Goal: Communication & Community: Participate in discussion

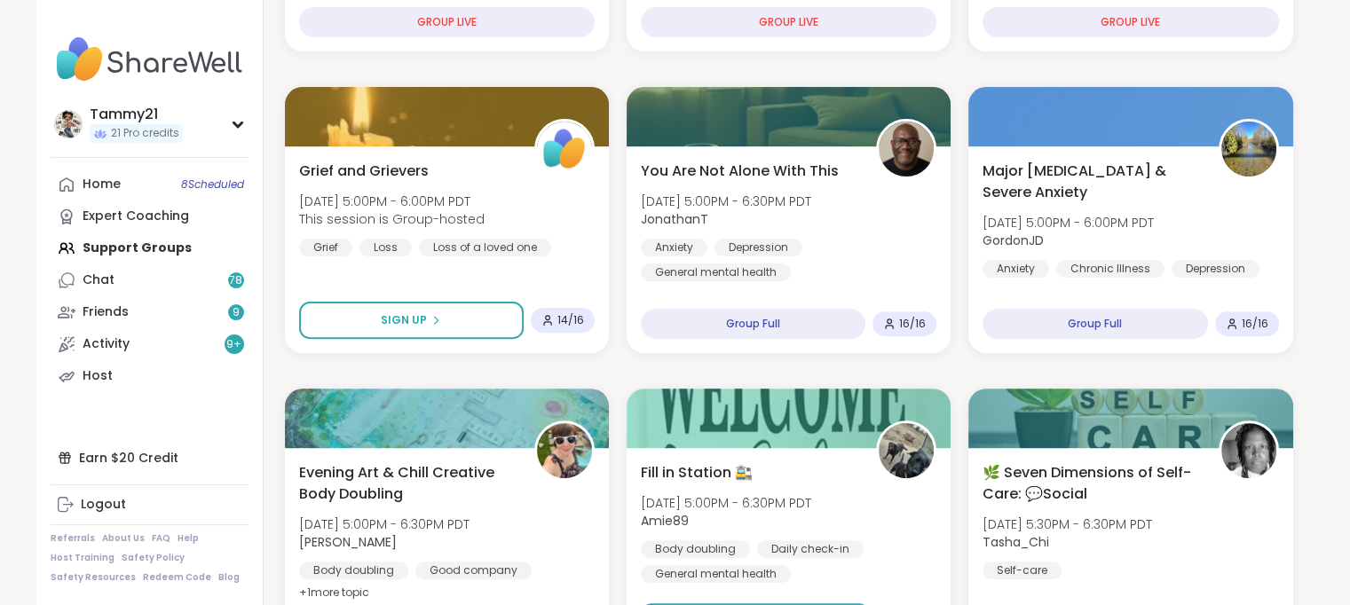
scroll to position [533, 0]
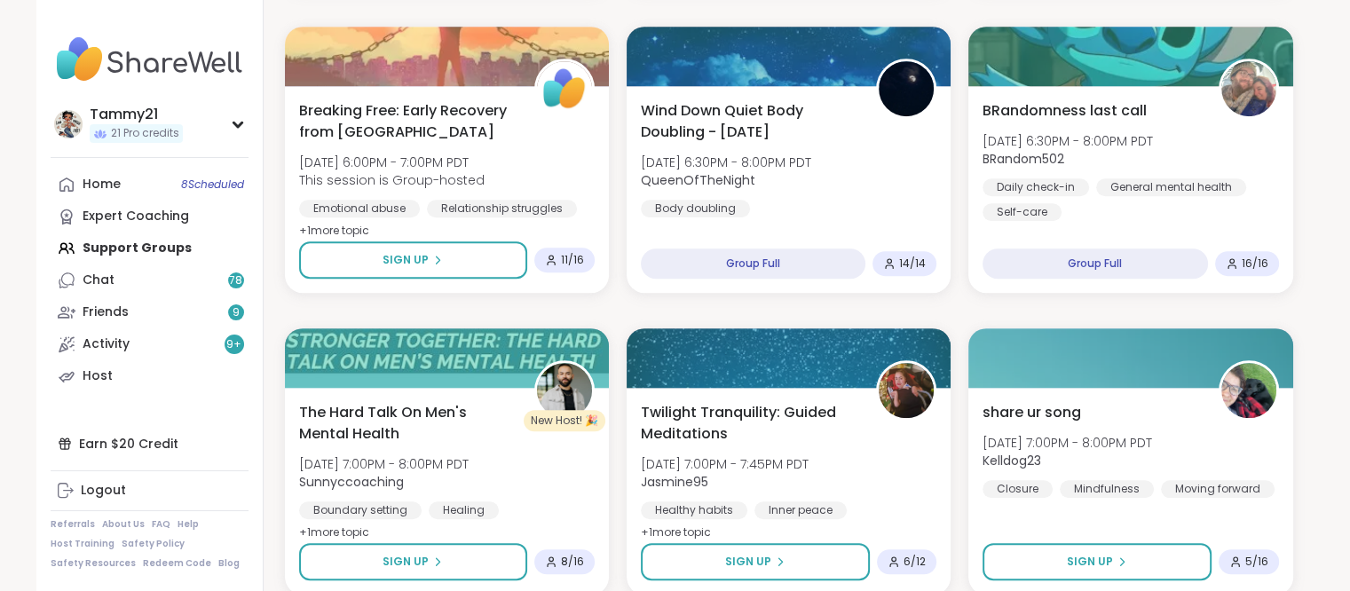
scroll to position [1243, 0]
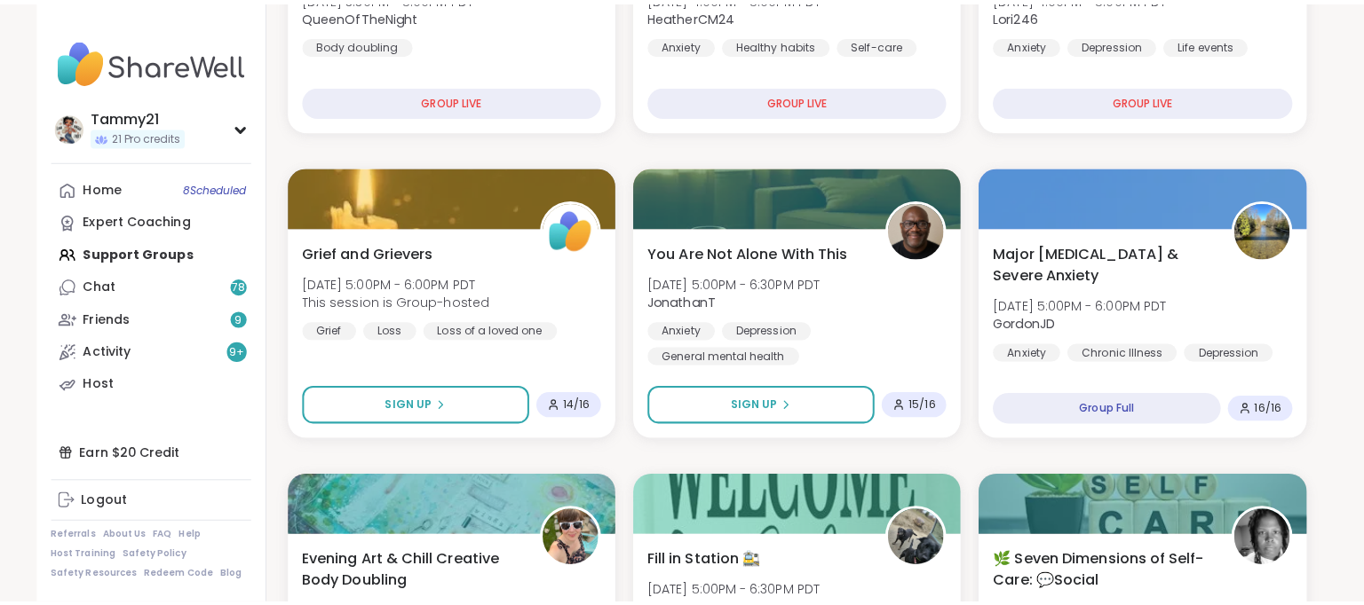
scroll to position [533, 0]
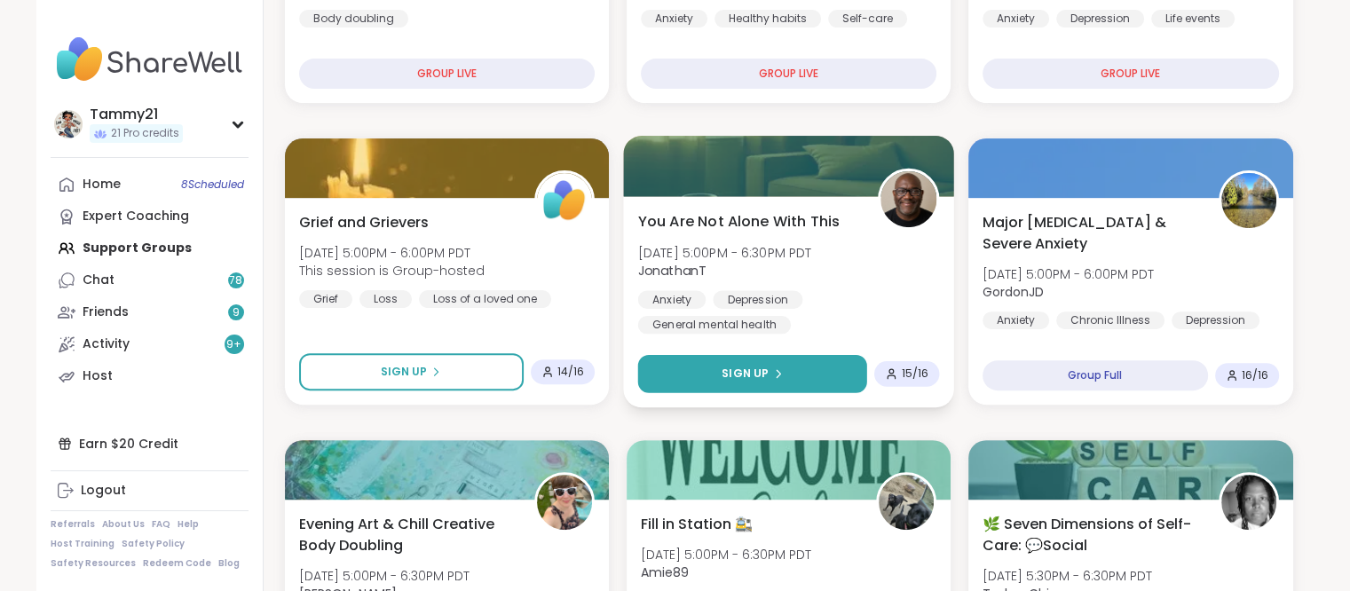
click at [728, 373] on span "Sign Up" at bounding box center [745, 374] width 47 height 16
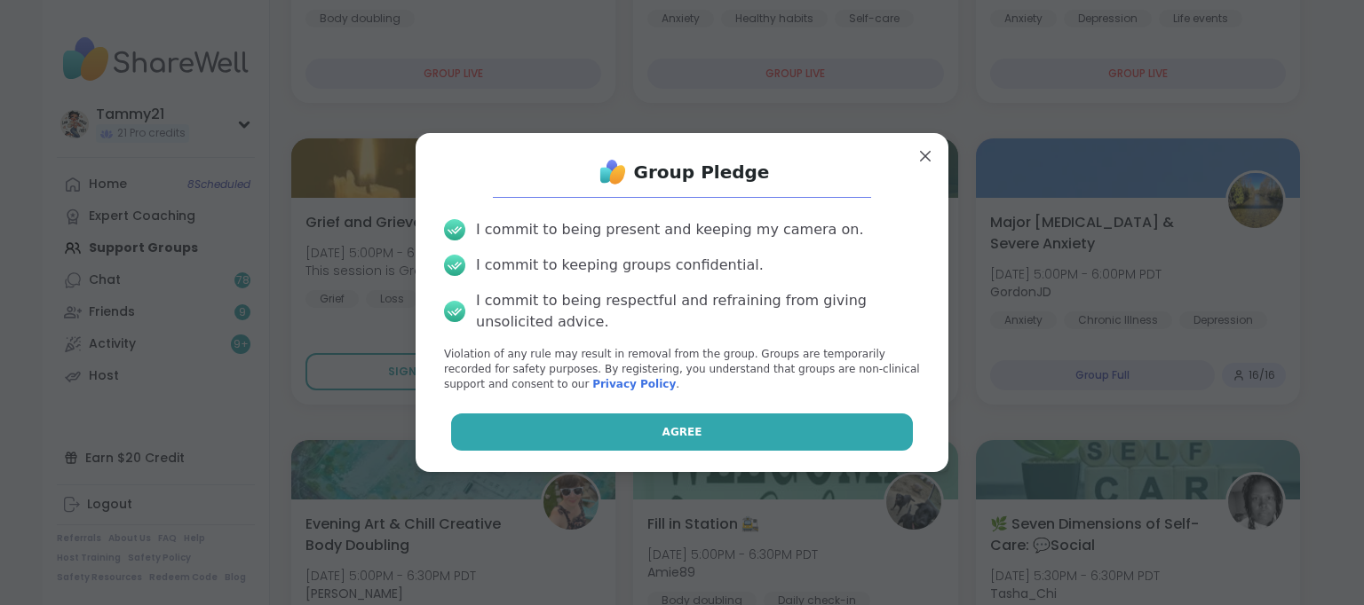
click at [708, 418] on button "Agree" at bounding box center [682, 432] width 463 height 37
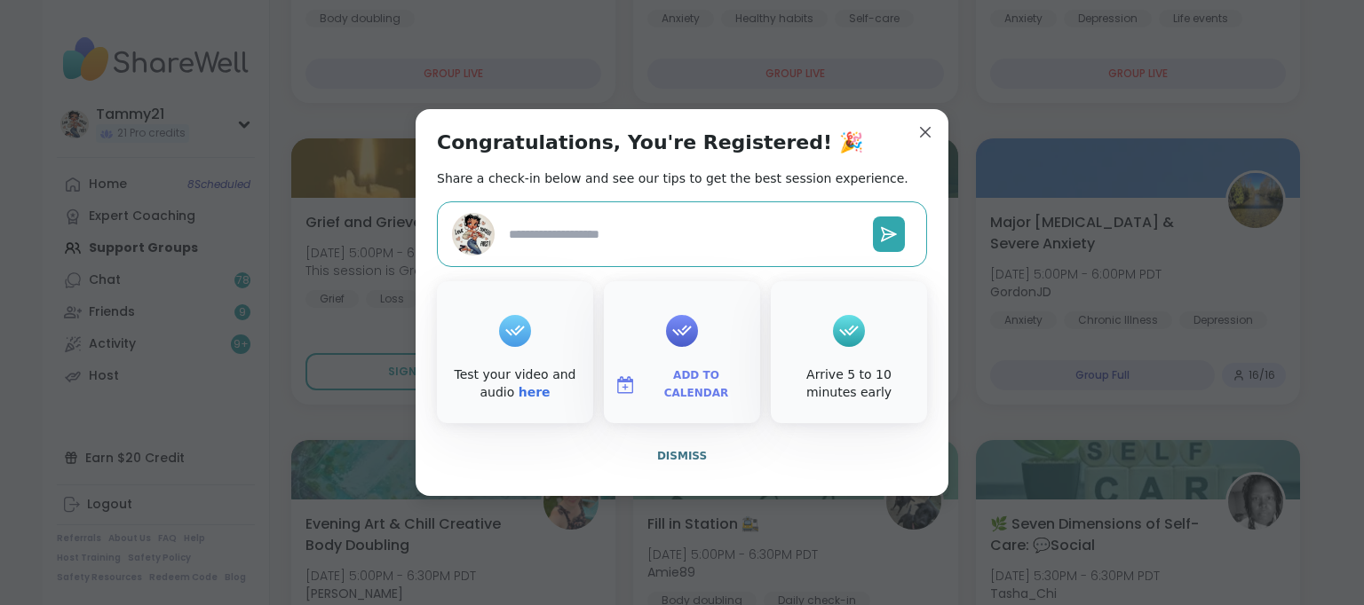
type textarea "*"
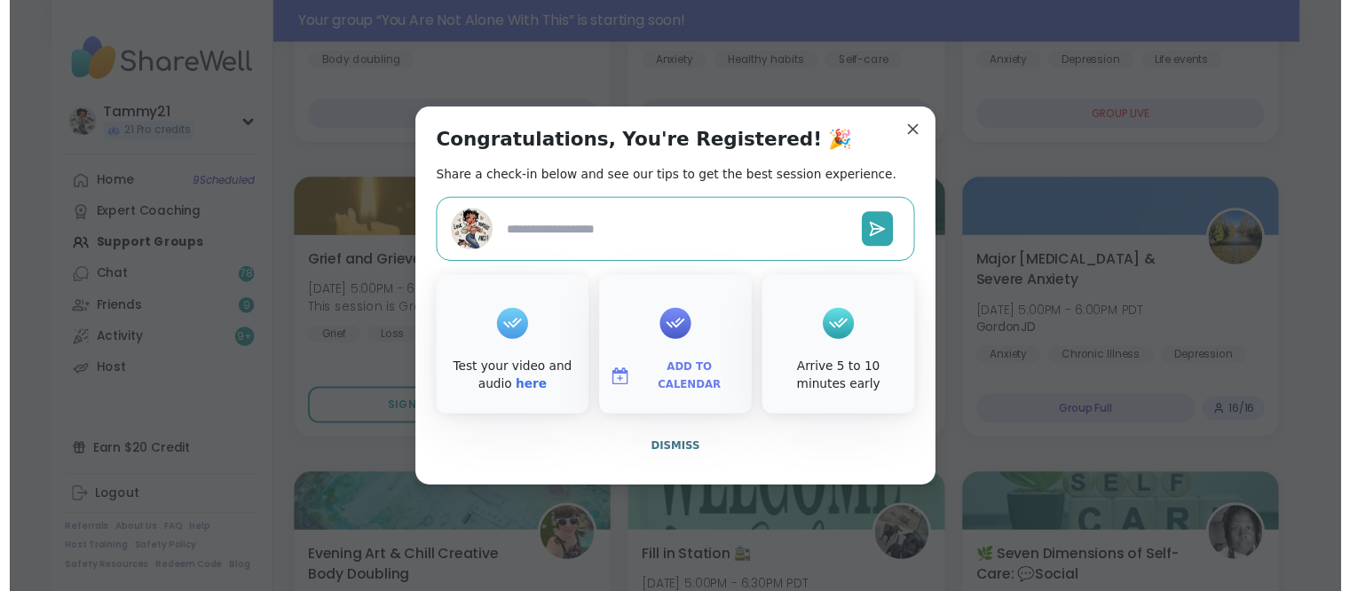
scroll to position [575, 0]
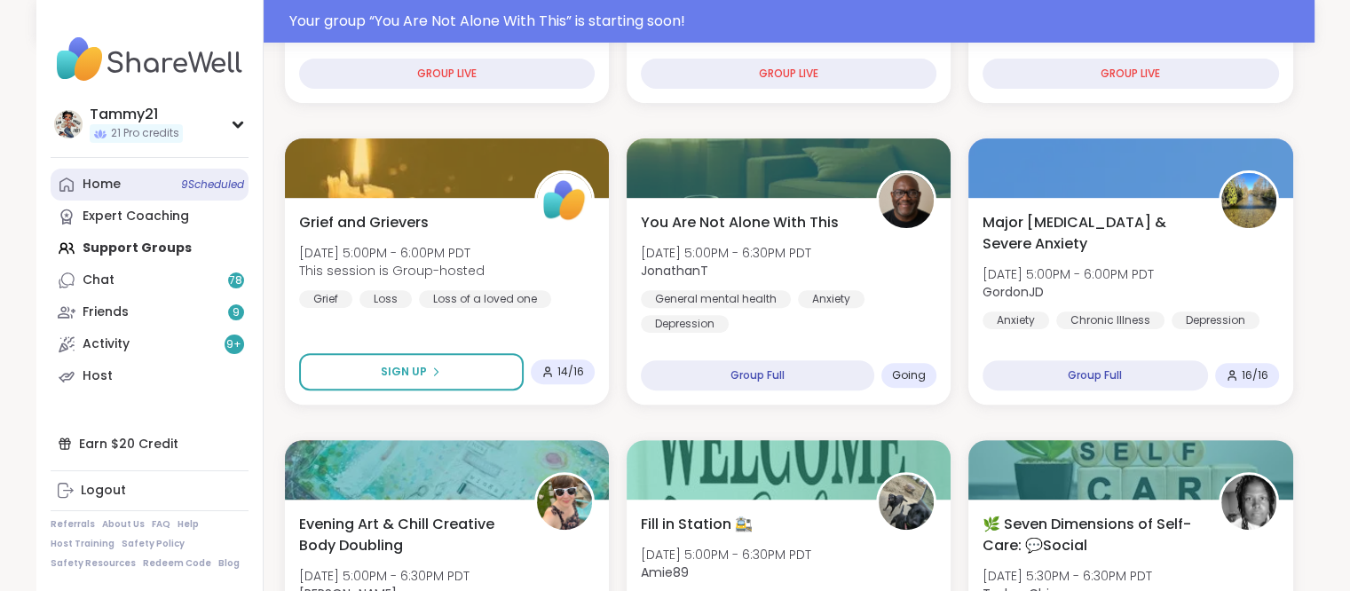
click at [96, 193] on div "Home 9 Scheduled" at bounding box center [102, 185] width 38 height 18
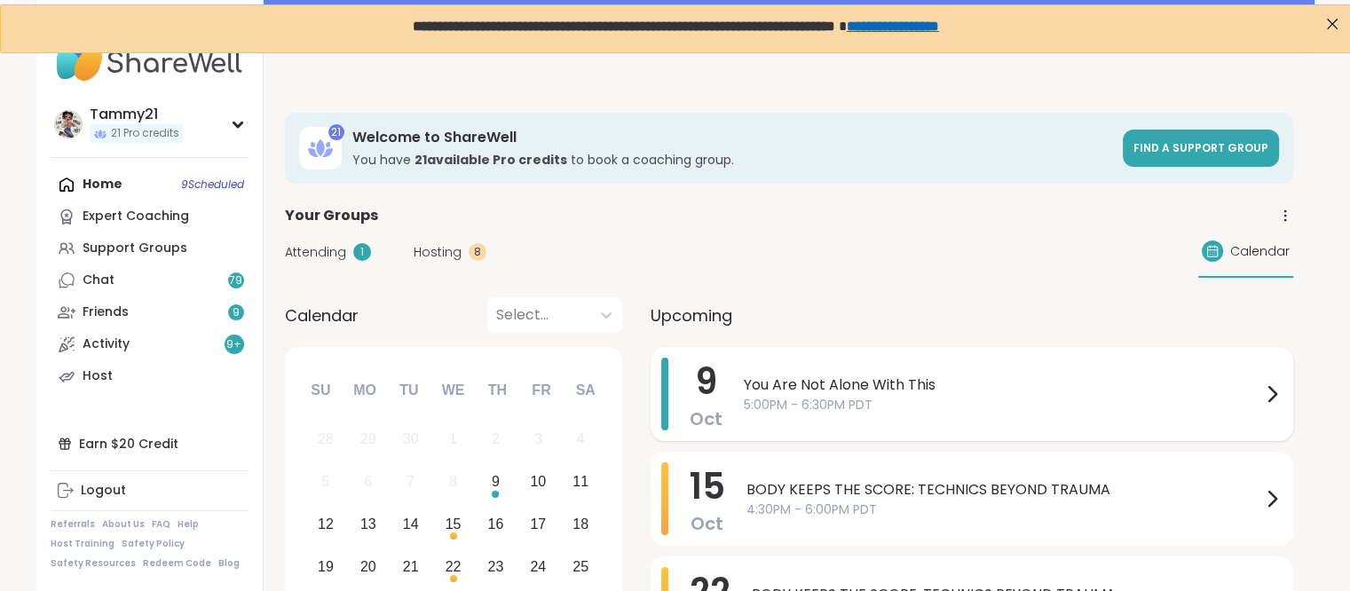
click at [911, 380] on span "You Are Not Alone With This" at bounding box center [1003, 385] width 518 height 21
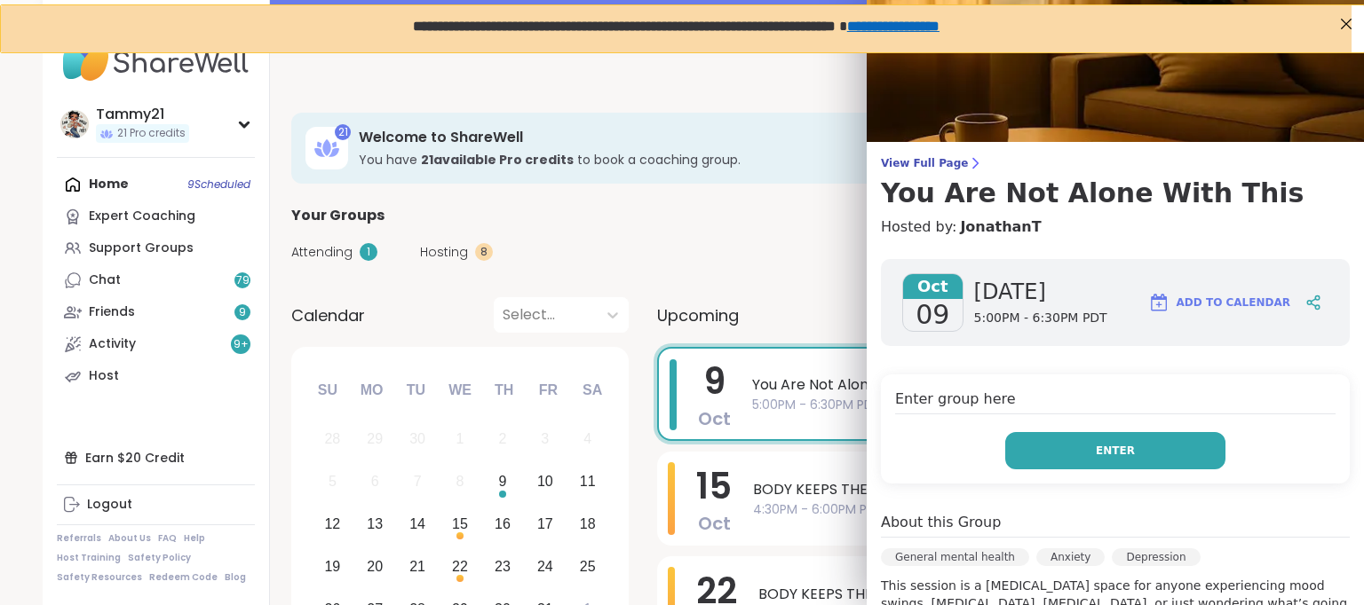
click at [1096, 444] on span "Enter" at bounding box center [1115, 451] width 39 height 16
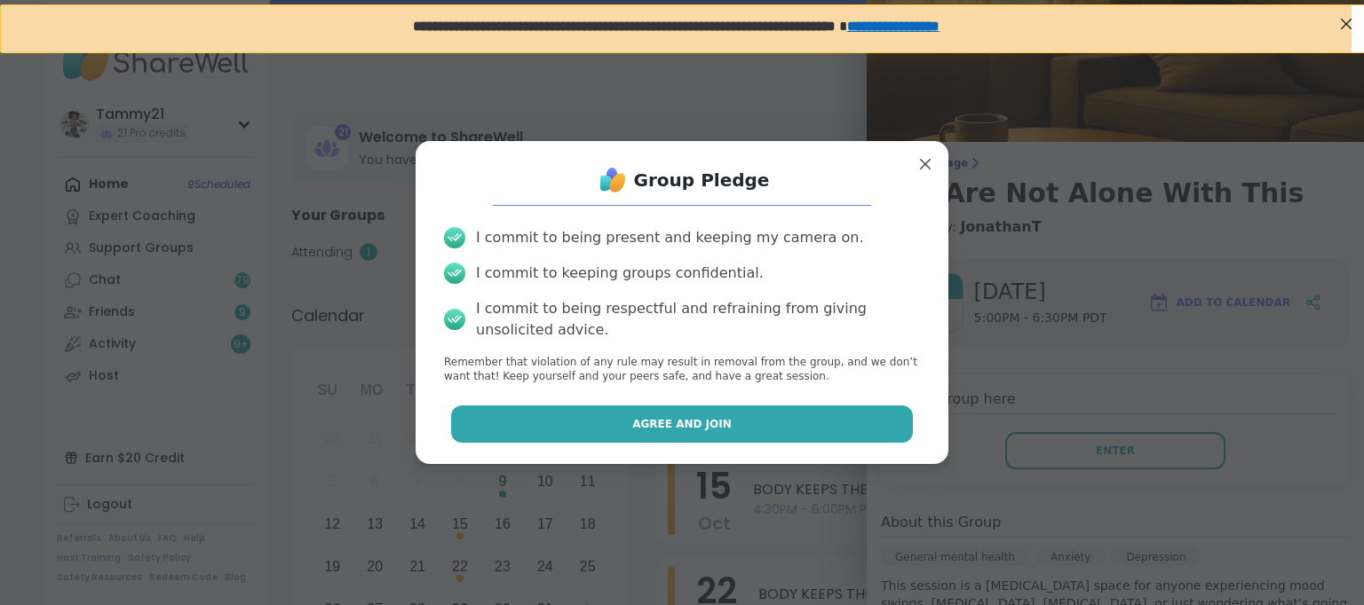
click at [831, 427] on button "Agree and Join" at bounding box center [682, 424] width 463 height 37
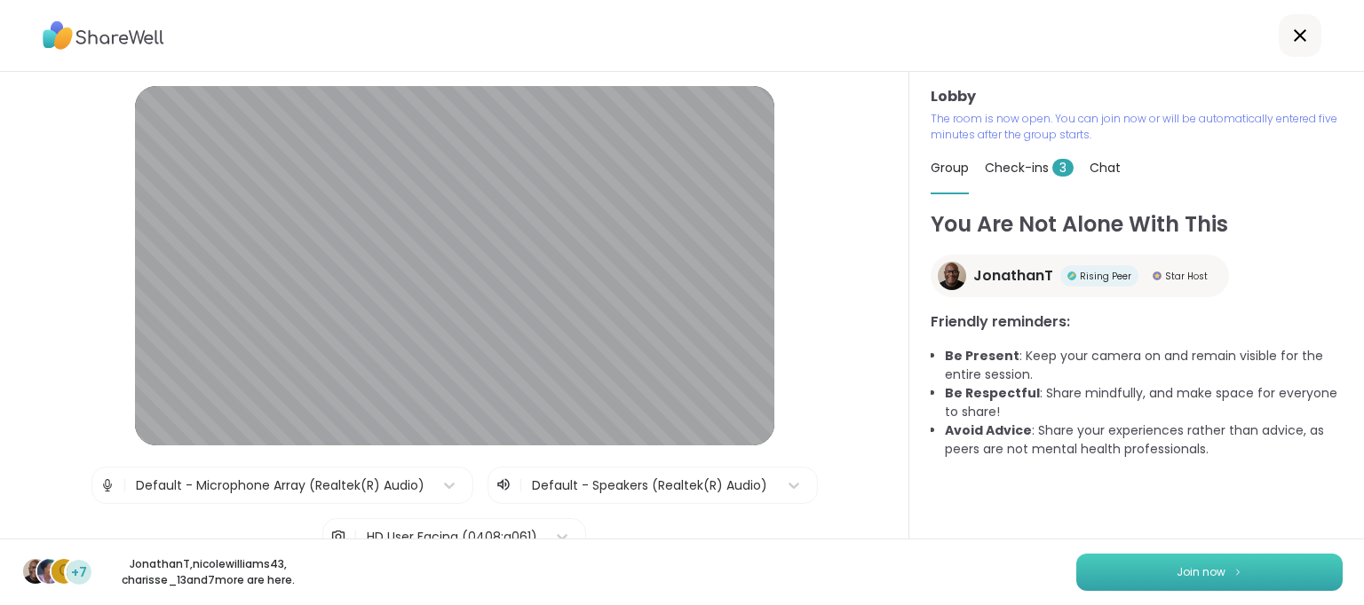
click at [1177, 572] on span "Join now" at bounding box center [1200, 573] width 49 height 16
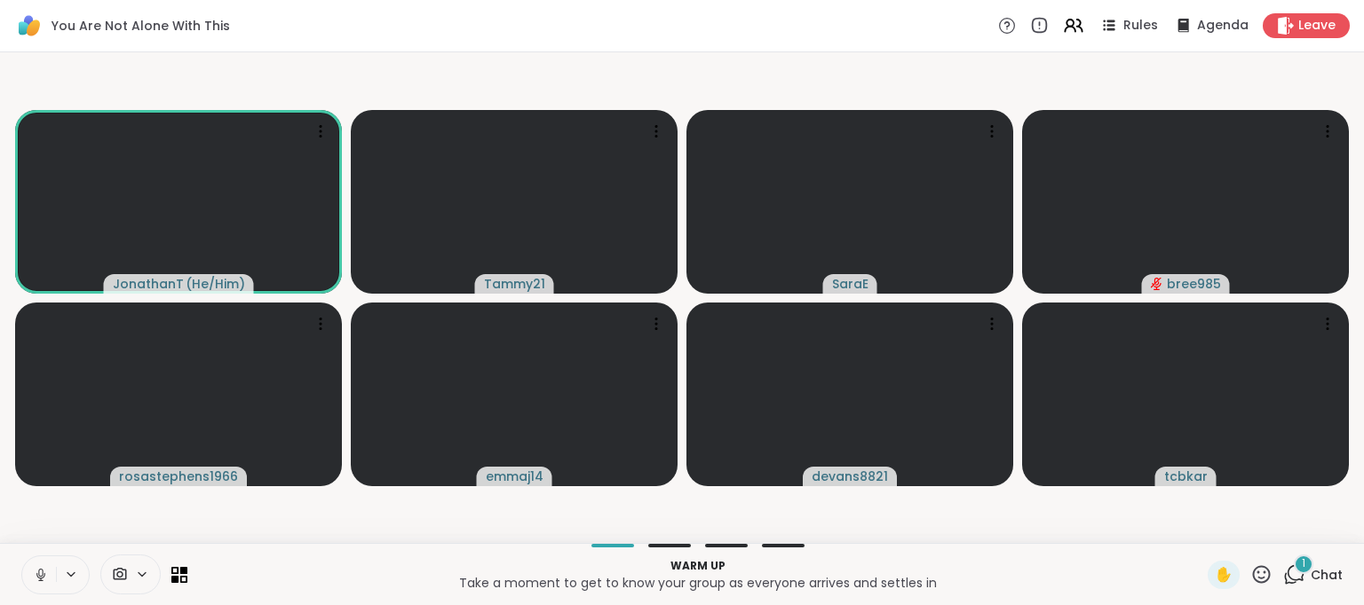
click at [37, 576] on icon at bounding box center [40, 575] width 9 height 5
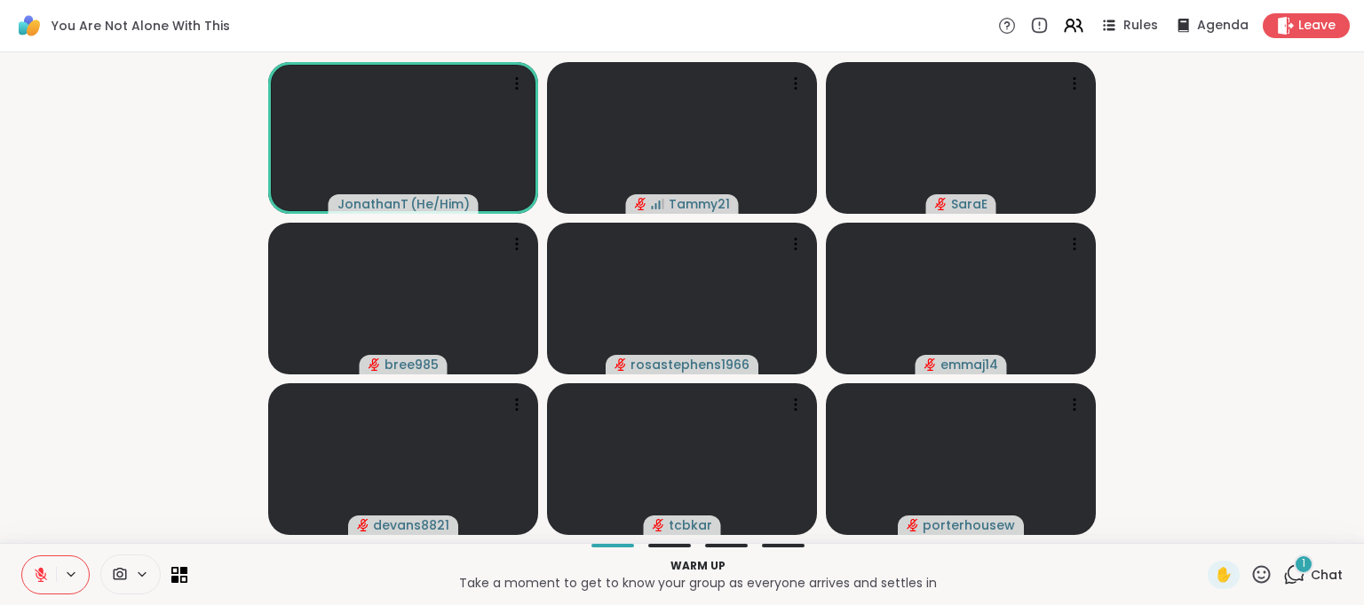
click at [1287, 577] on icon at bounding box center [1295, 574] width 17 height 16
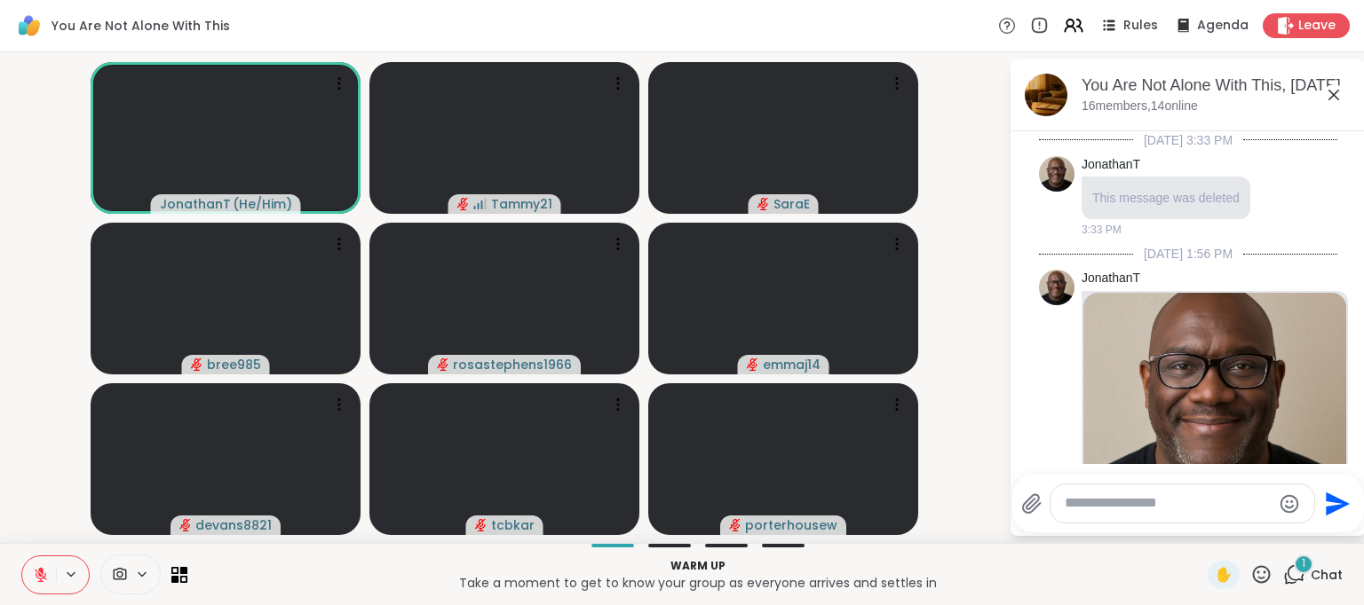
scroll to position [3978, 0]
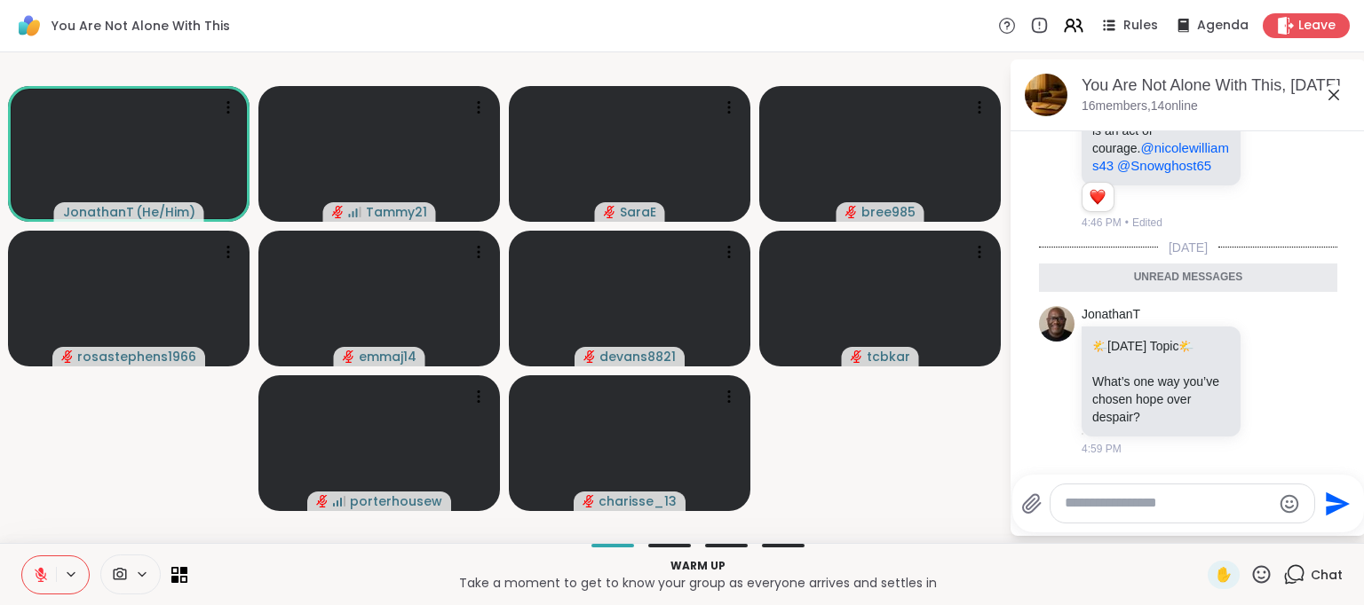
click at [858, 452] on video-player-container "JonathanT ( He/Him ) Tammy21 SaraE bree985 rosastephens1966 emmaj14 devans8821 …" at bounding box center [504, 297] width 987 height 477
click at [1337, 97] on icon at bounding box center [1333, 94] width 21 height 21
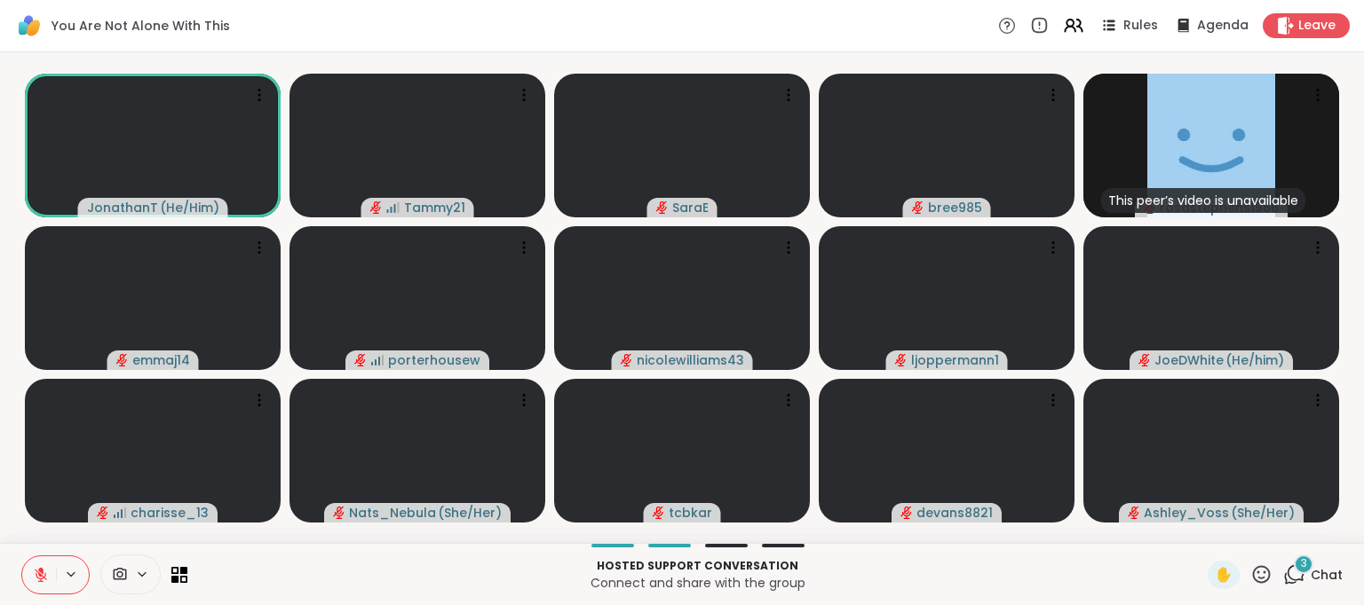
click at [1252, 570] on icon at bounding box center [1261, 575] width 22 height 22
click at [1200, 523] on span "❤️" at bounding box center [1209, 528] width 18 height 21
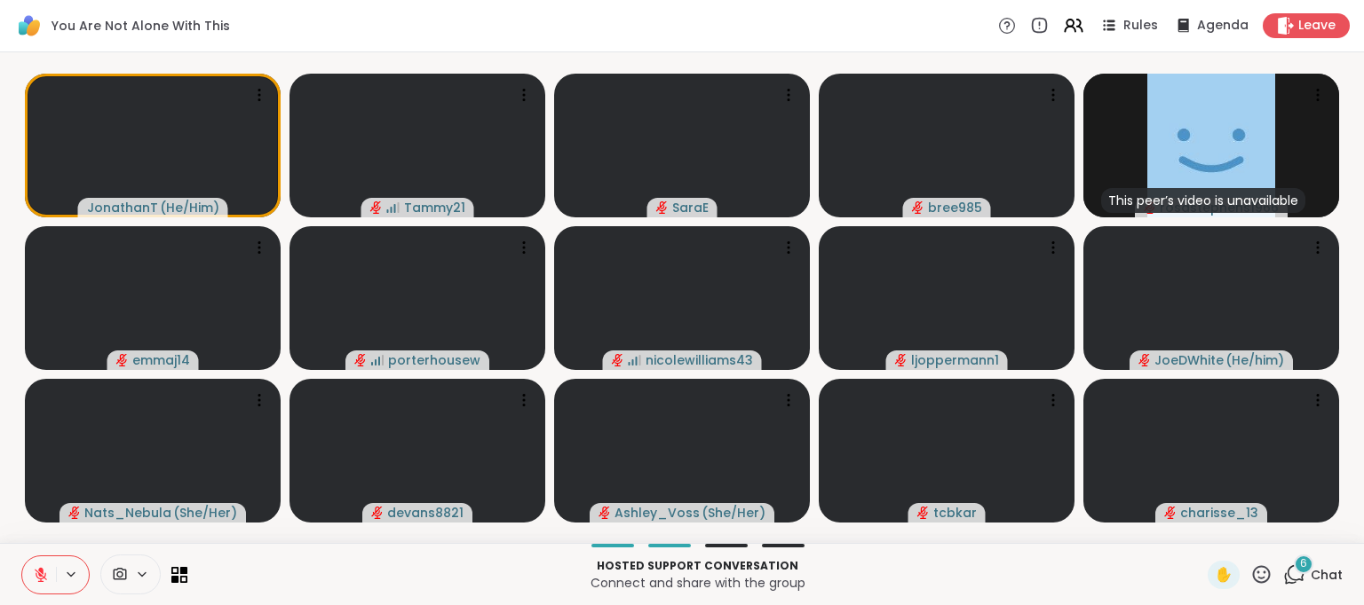
click at [1284, 574] on icon at bounding box center [1294, 575] width 22 height 22
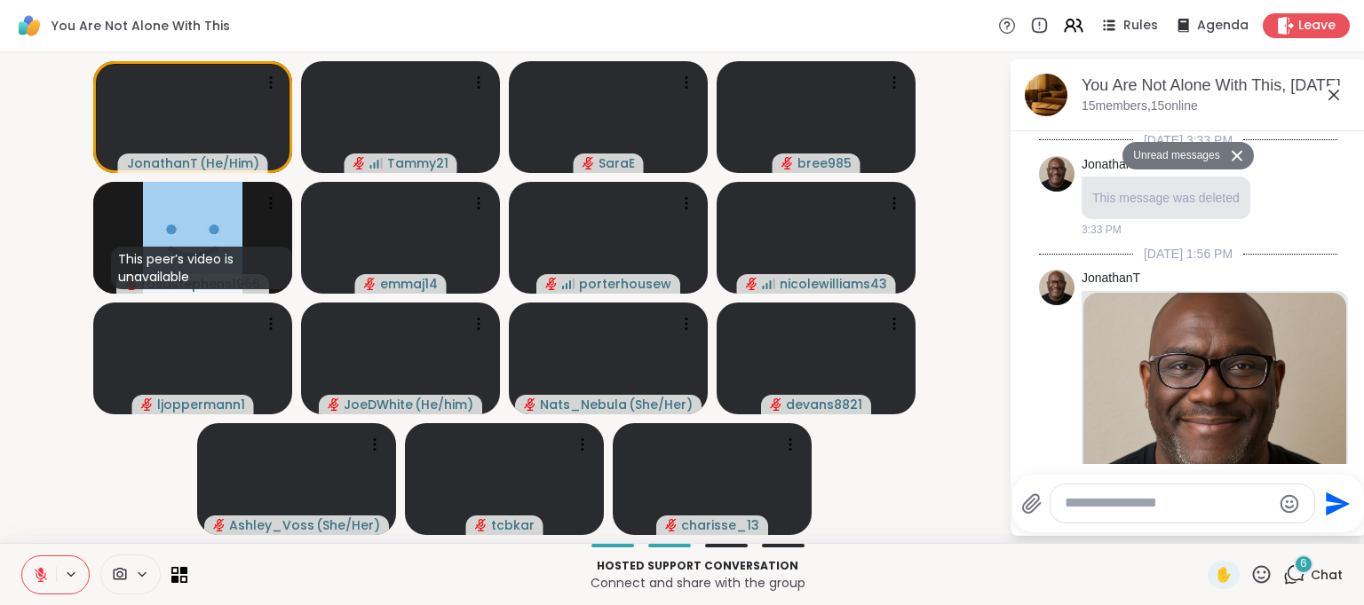
scroll to position [4950, 0]
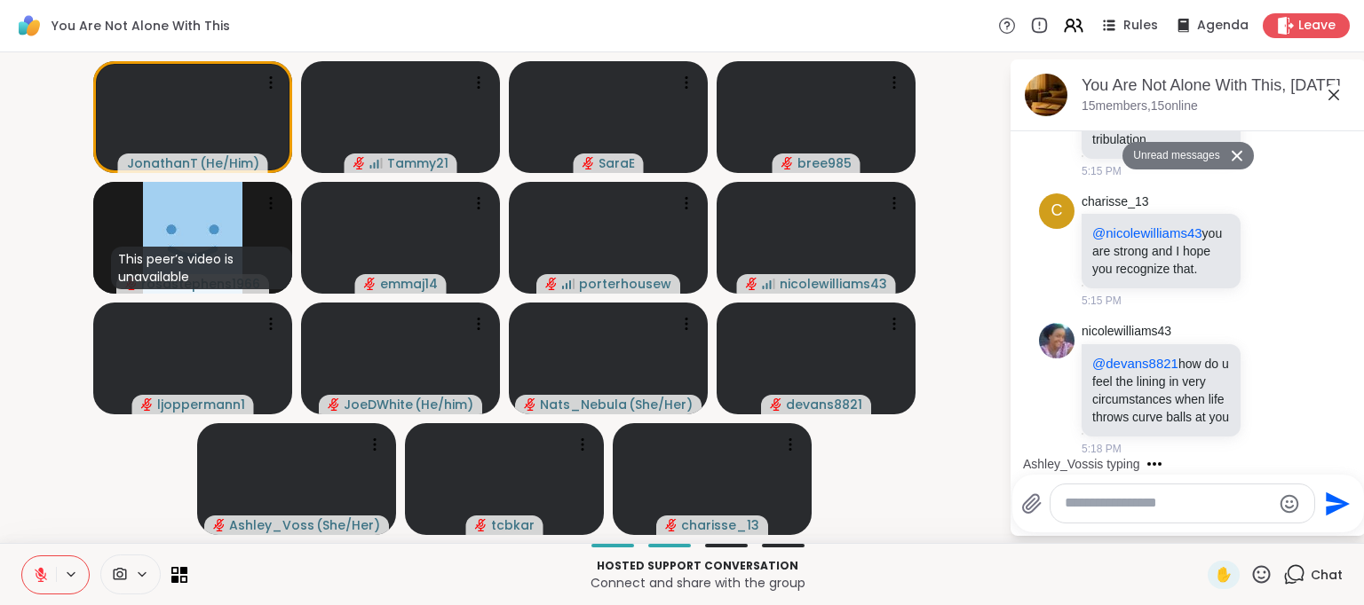
click at [1126, 504] on textarea "Type your message" at bounding box center [1167, 503] width 207 height 19
type textarea "***"
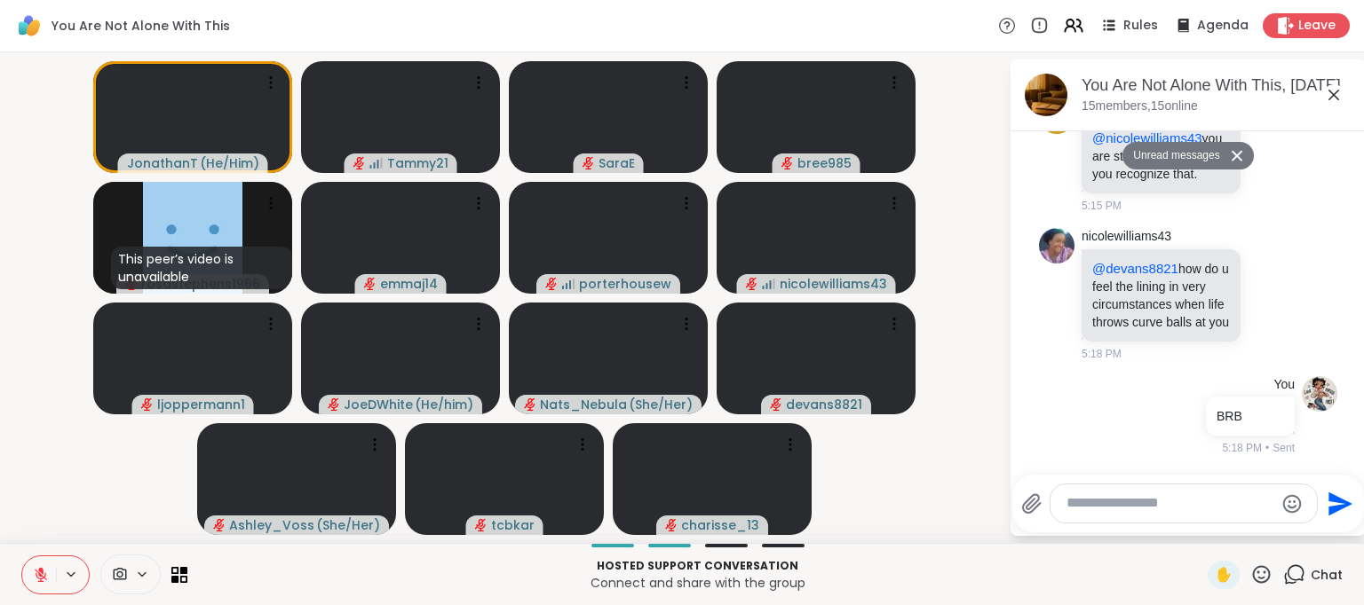
scroll to position [5003, 0]
click at [1328, 91] on icon at bounding box center [1333, 94] width 21 height 21
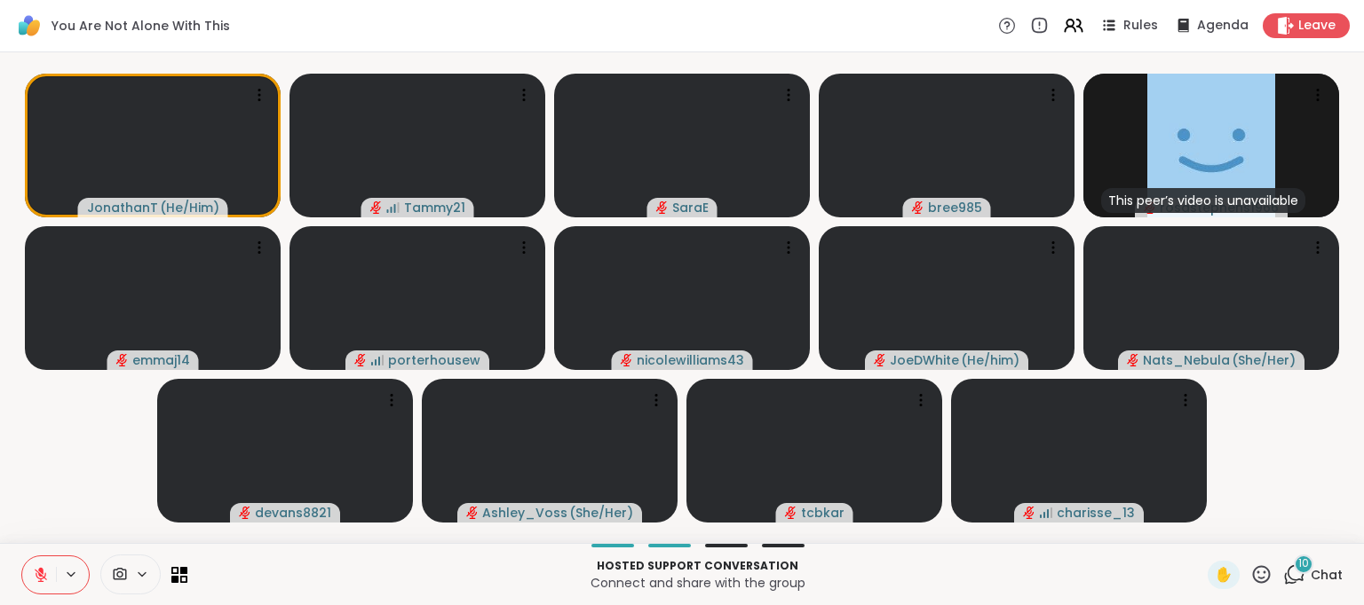
click at [1284, 574] on icon at bounding box center [1294, 575] width 22 height 22
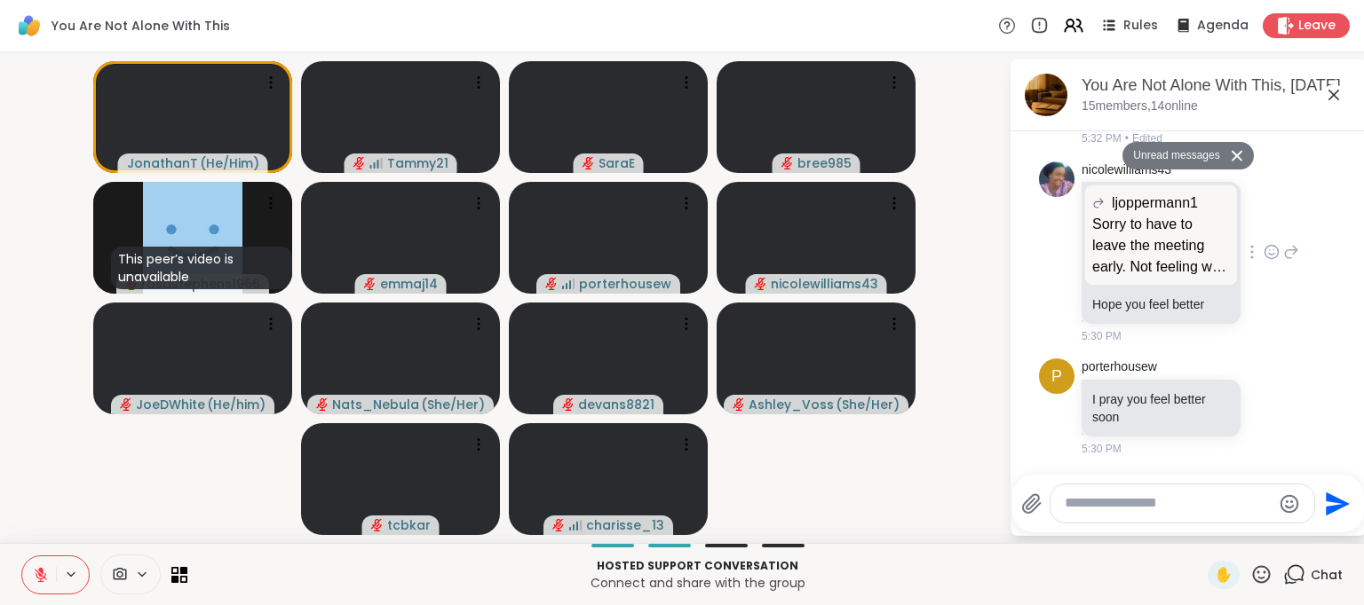
scroll to position [7099, 0]
click at [1093, 506] on textarea "Type your message" at bounding box center [1167, 503] width 207 height 19
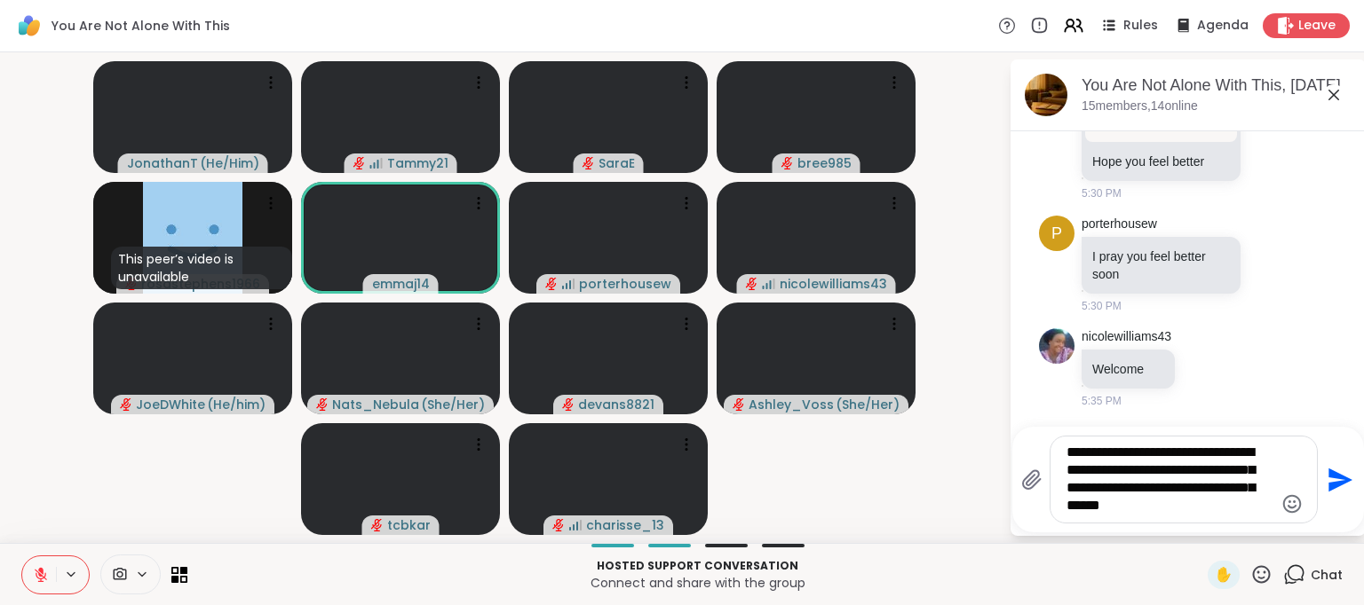
scroll to position [7493, 0]
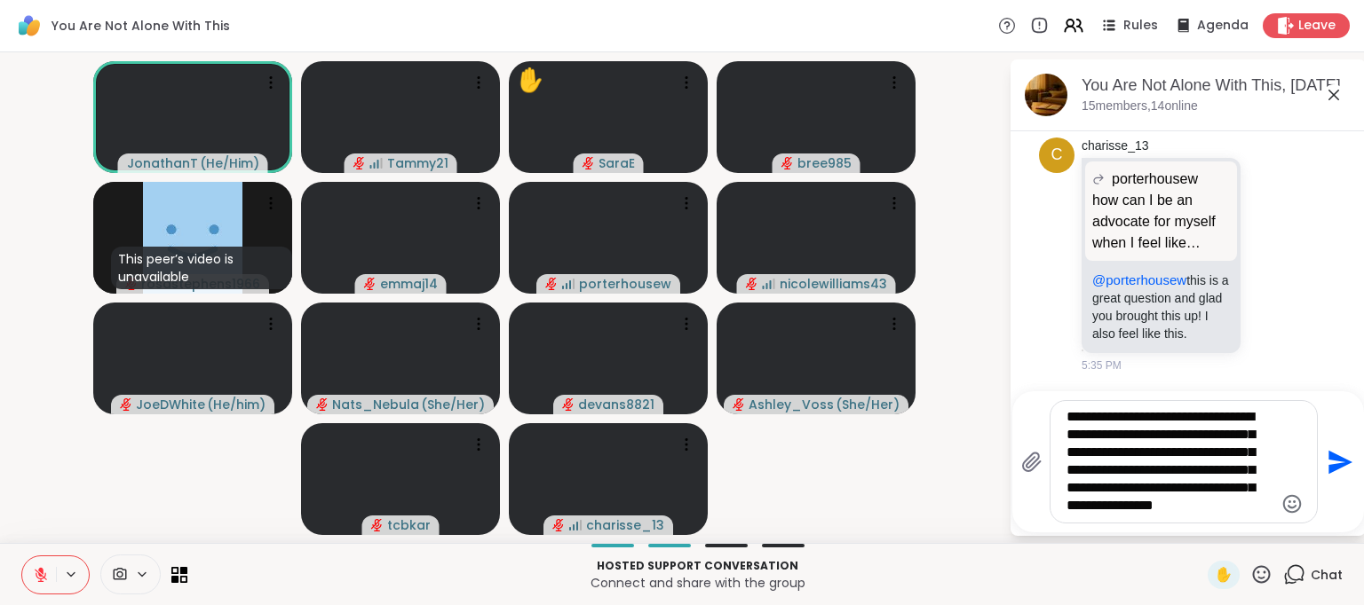
click at [1165, 494] on textarea "**********" at bounding box center [1169, 461] width 207 height 107
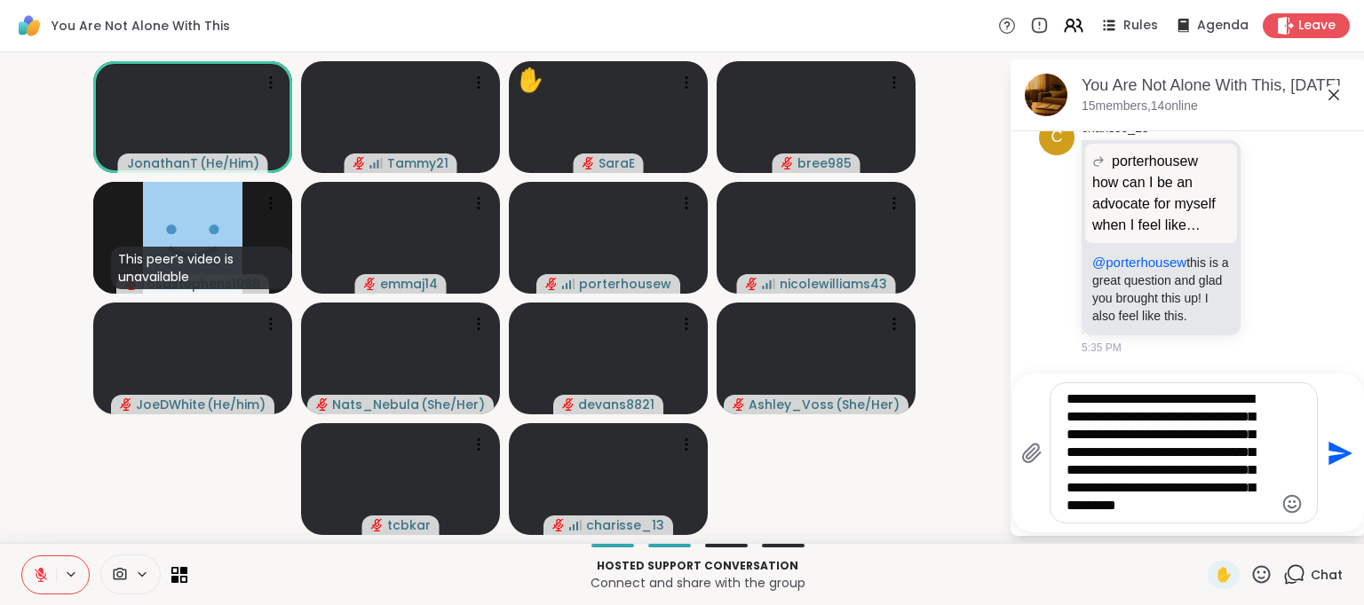
click at [1255, 509] on textarea "**********" at bounding box center [1169, 453] width 207 height 125
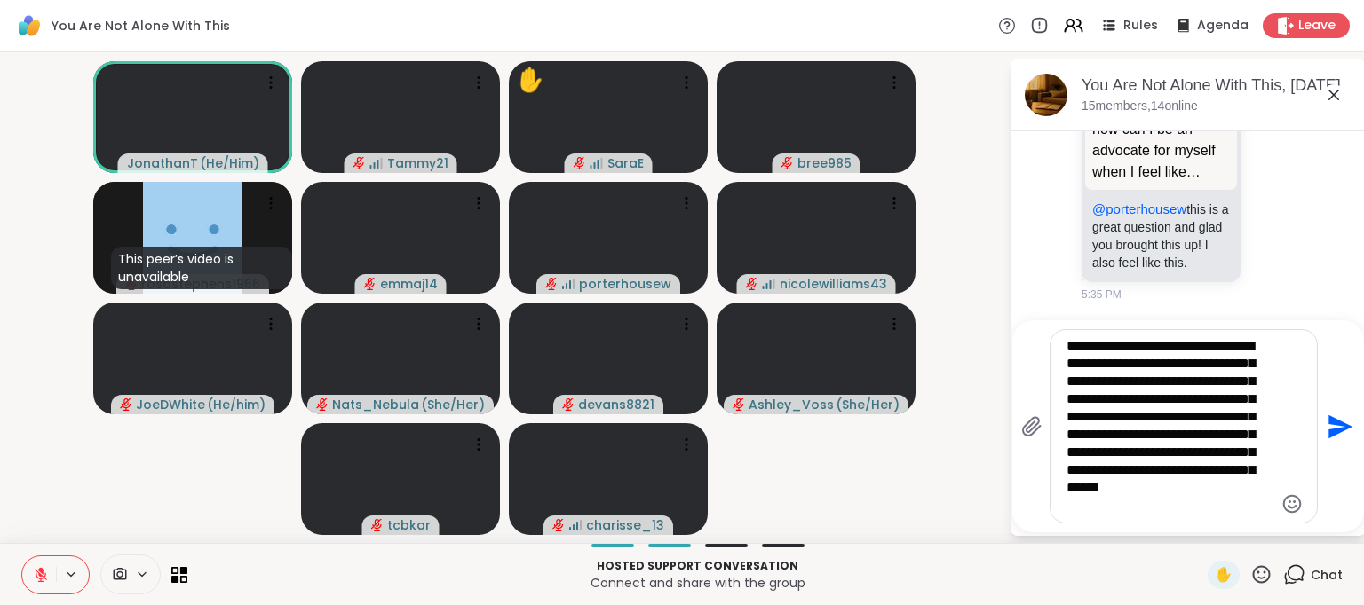
type textarea "**********"
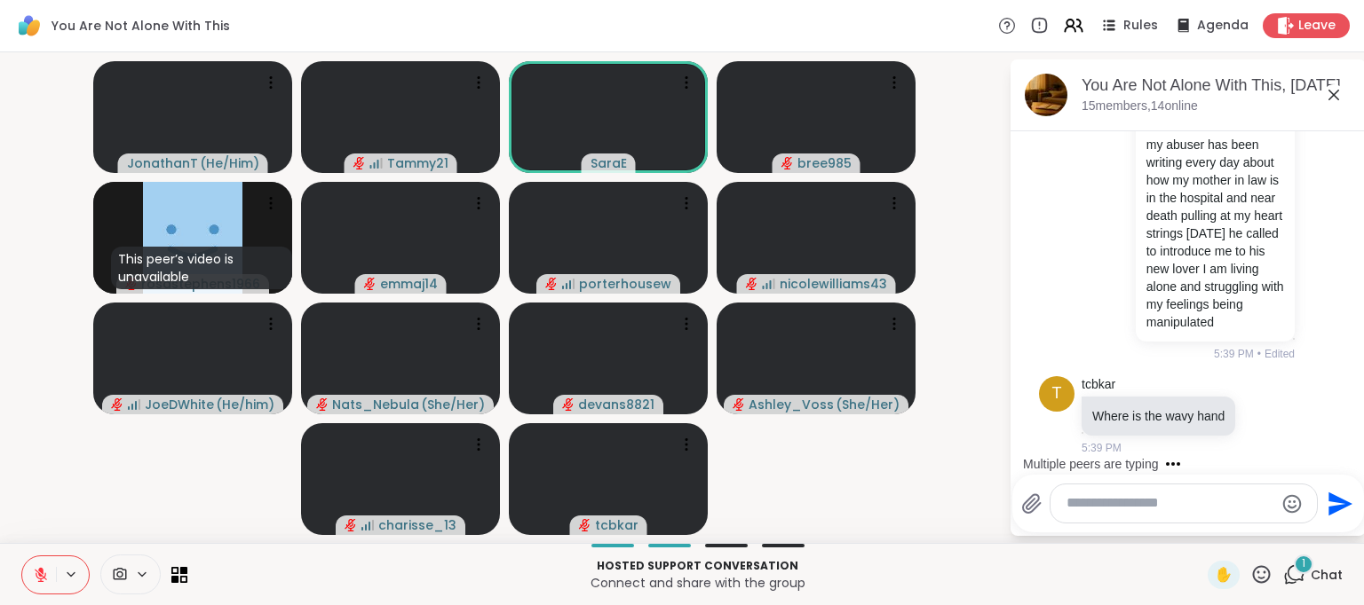
scroll to position [7900, 0]
click at [1343, 455] on div "nicolewilliams43 is typing" at bounding box center [1191, 464] width 348 height 28
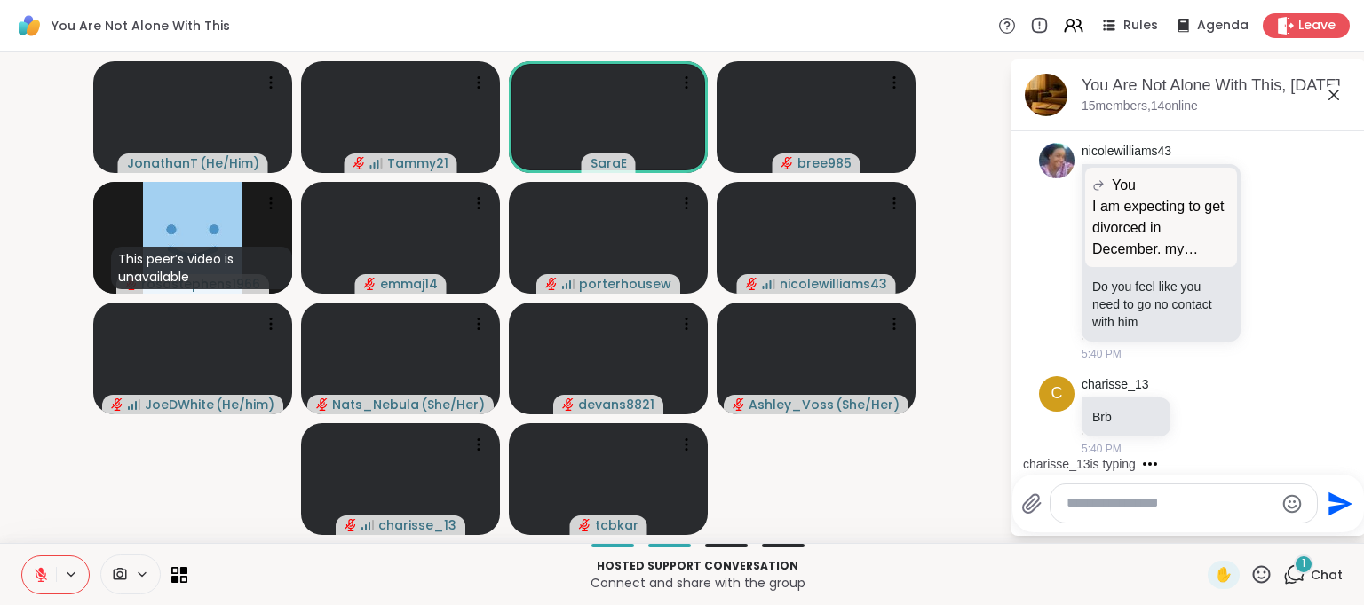
scroll to position [8227, 0]
click at [1173, 310] on p "Do you feel like you need to go no contact with him" at bounding box center [1161, 304] width 138 height 53
click at [1250, 252] on icon at bounding box center [1252, 252] width 4 height 14
click at [1261, 331] on div "nicolewilliams43 You I am expecting to get divorced in December. my abuser has …" at bounding box center [1190, 252] width 218 height 219
click at [1283, 257] on icon at bounding box center [1291, 251] width 16 height 21
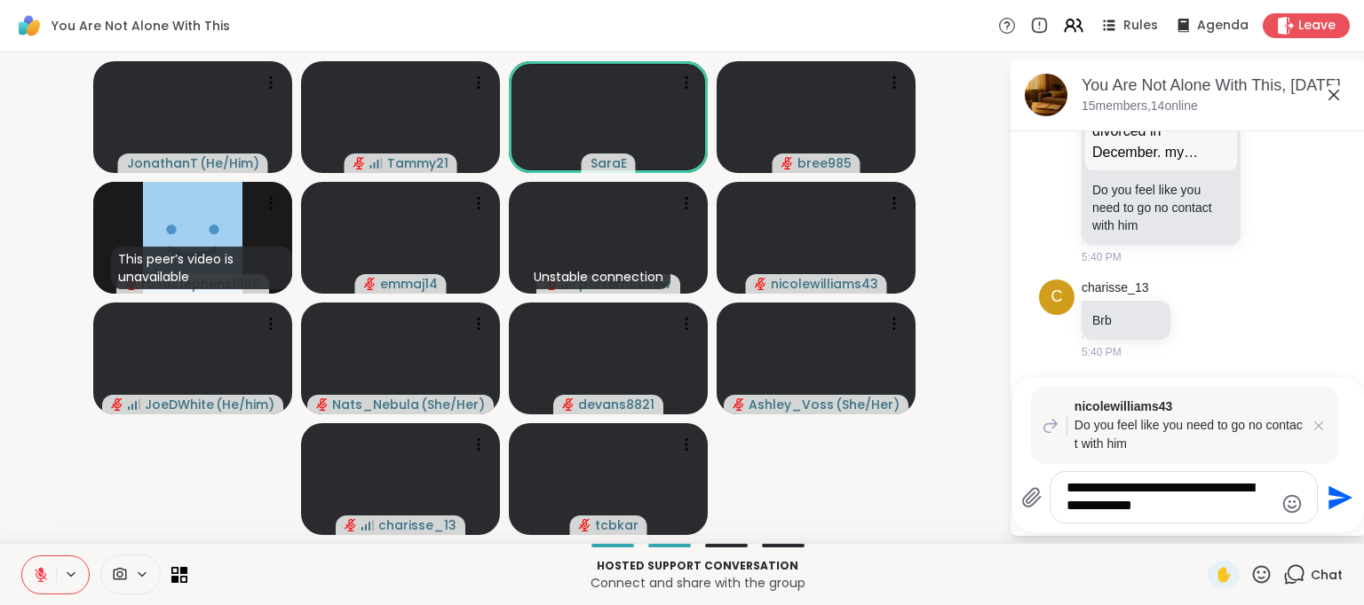
type textarea "**********"
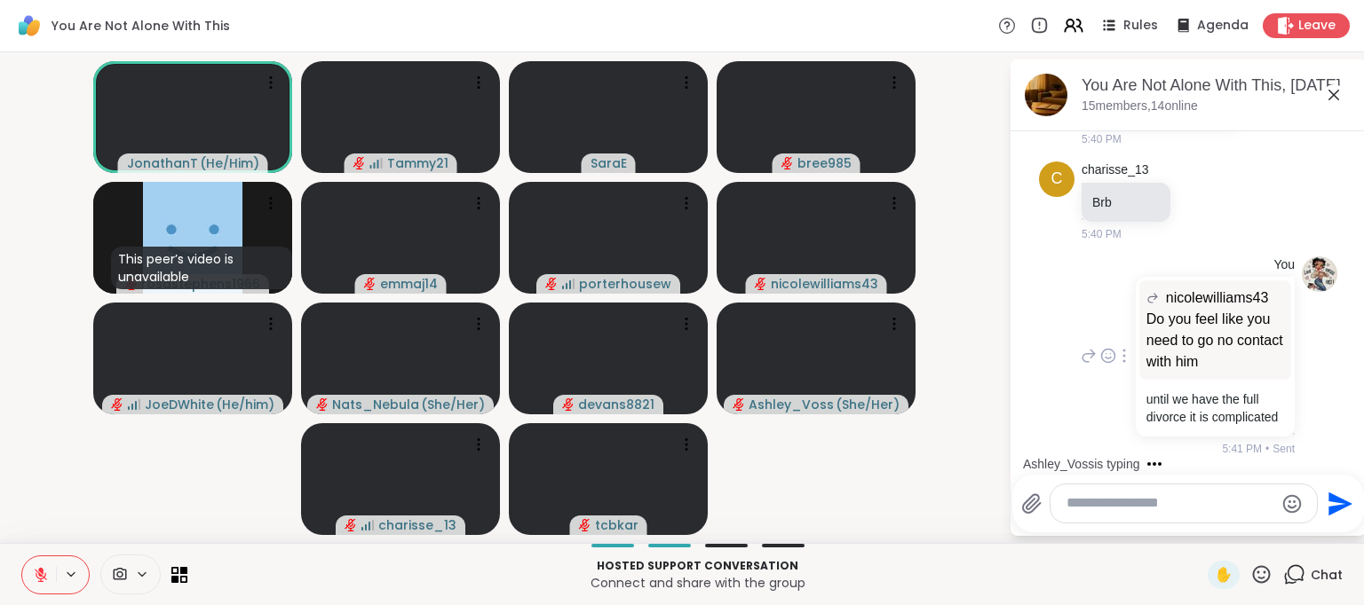
scroll to position [8193, 0]
click at [1263, 46] on icon at bounding box center [1271, 37] width 16 height 18
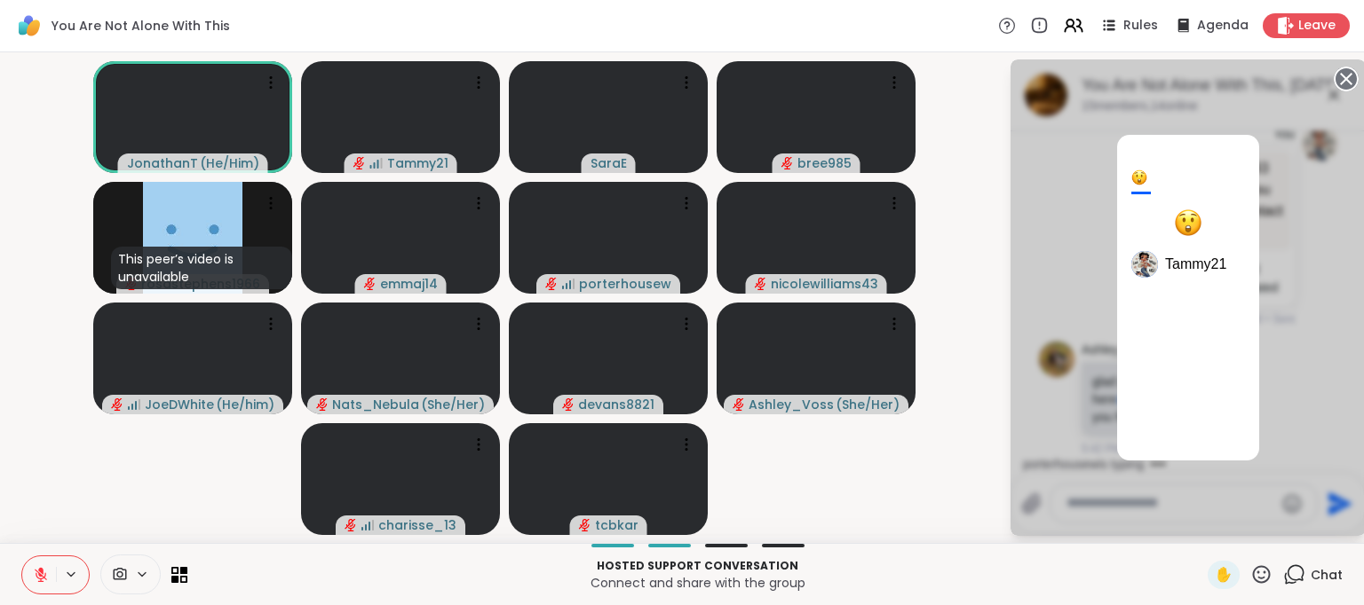
click at [1300, 225] on div "1 Tammy21" at bounding box center [1187, 297] width 355 height 477
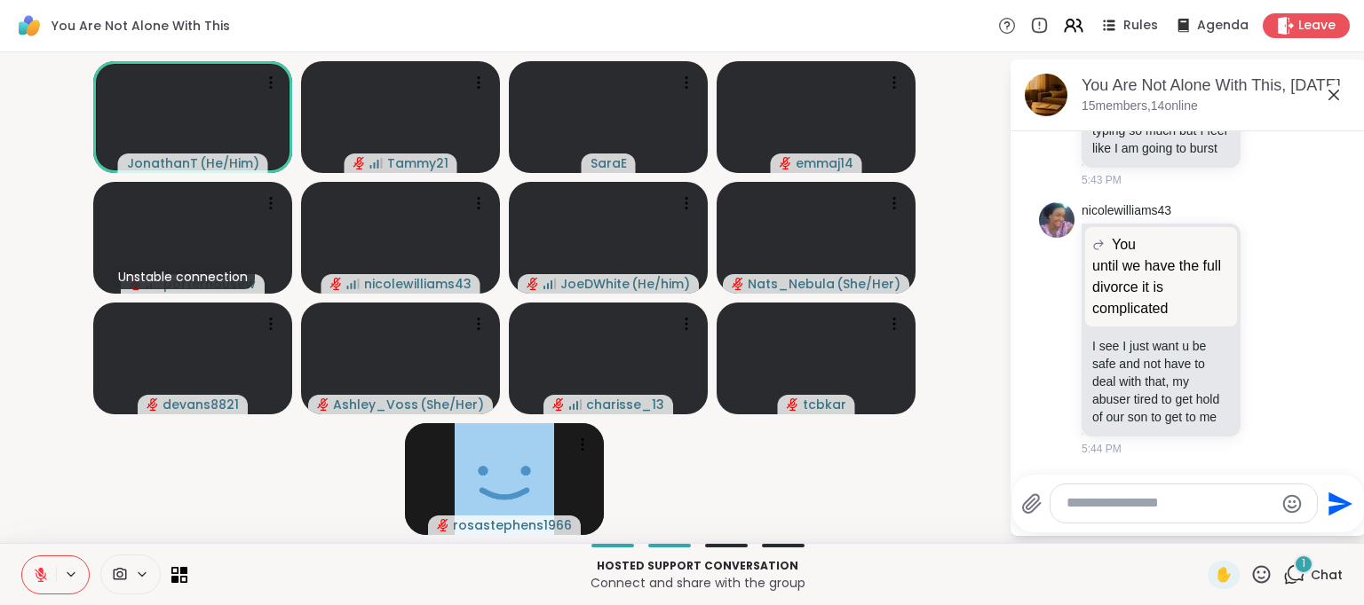
scroll to position [9691, 0]
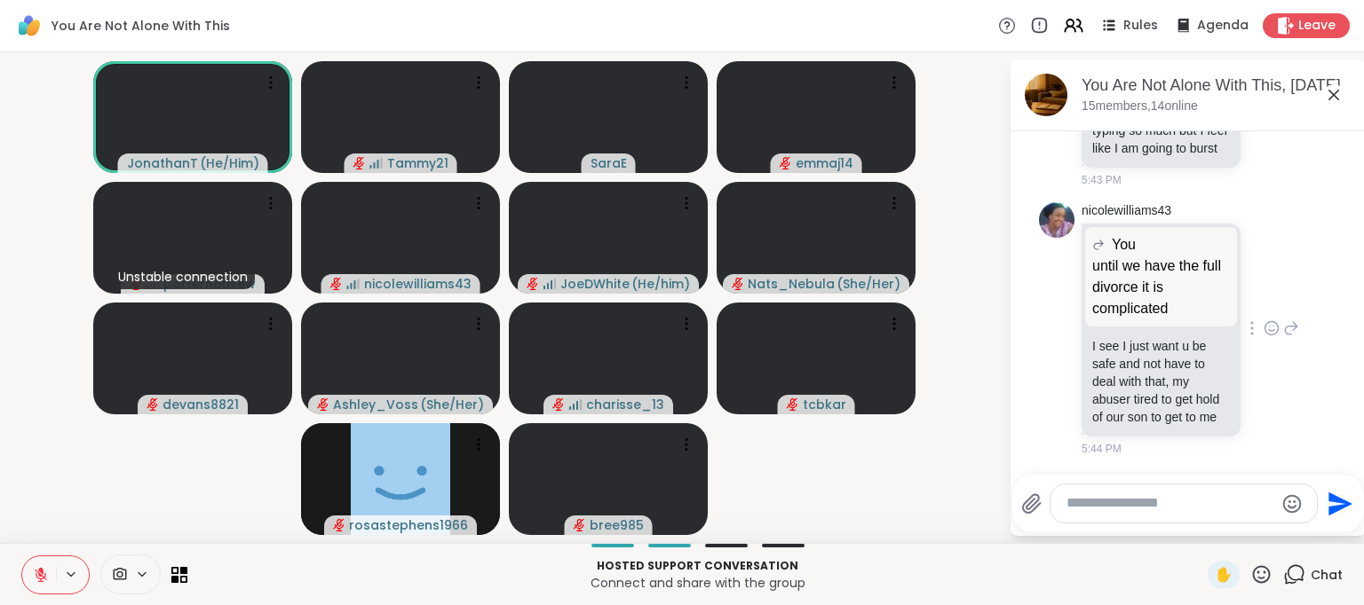
click at [1263, 322] on icon at bounding box center [1271, 329] width 16 height 18
click at [1224, 292] on div "Select Reaction: Thumbs up" at bounding box center [1232, 300] width 16 height 16
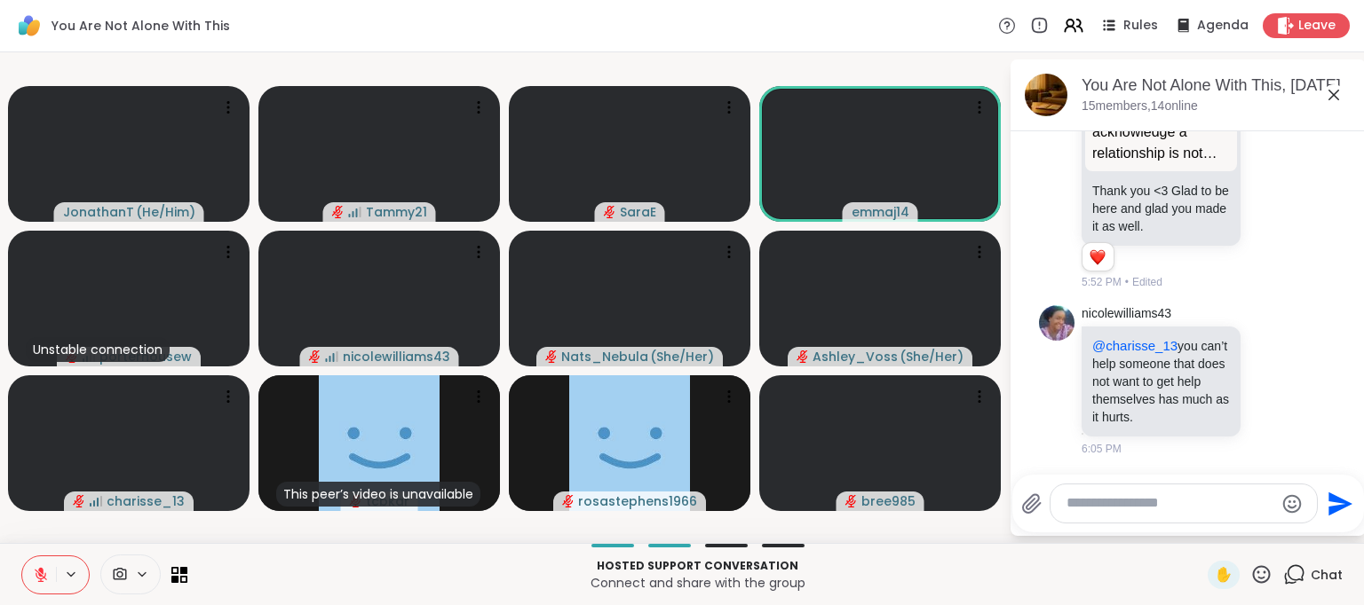
scroll to position [10660, 0]
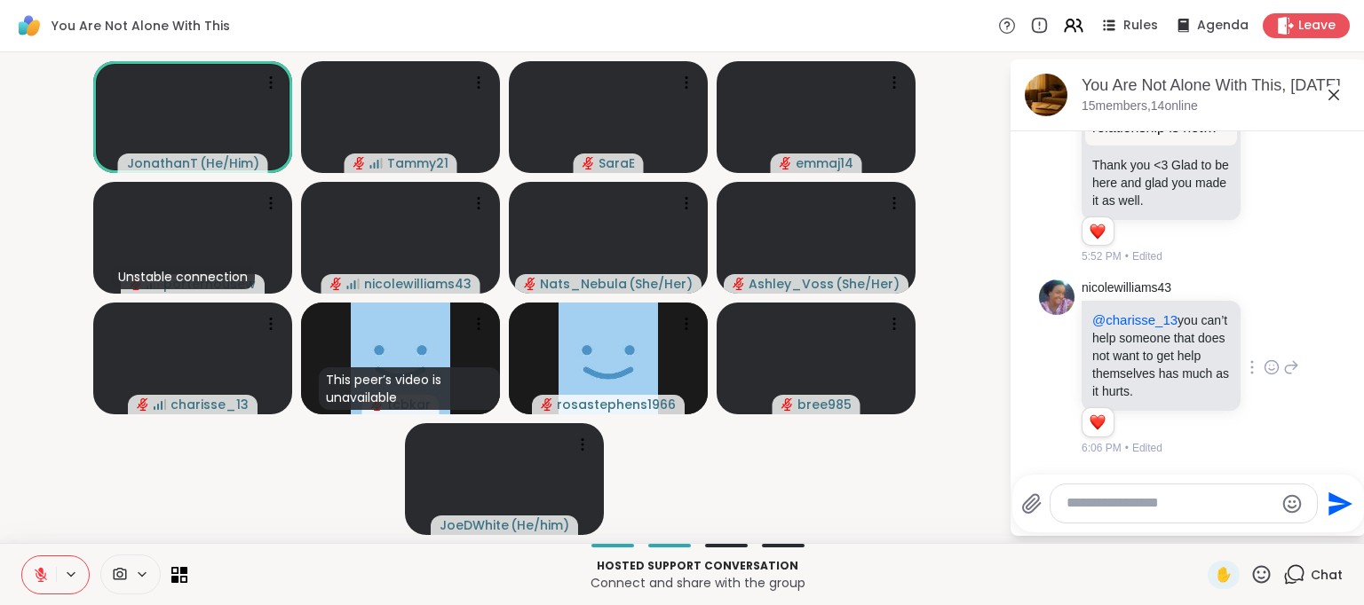
click at [1263, 367] on icon at bounding box center [1271, 368] width 16 height 18
click at [1224, 336] on div "Select Reaction: Thumbs up" at bounding box center [1232, 339] width 16 height 16
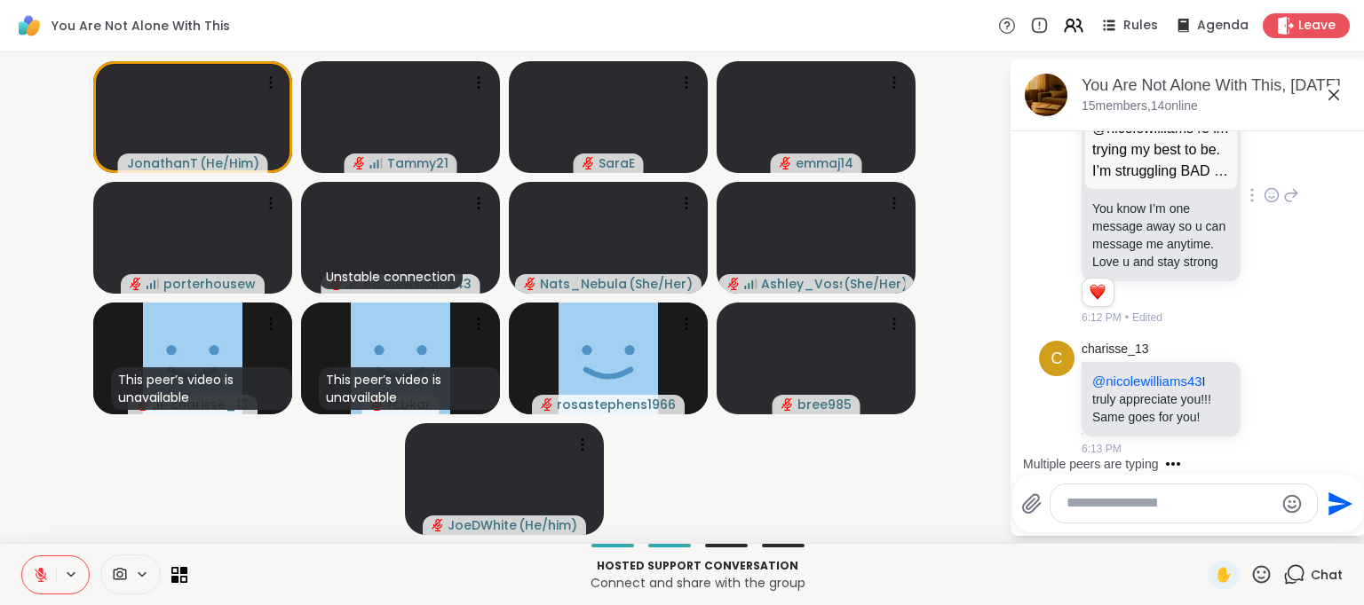
scroll to position [11629, 0]
click at [1263, 204] on icon at bounding box center [1271, 195] width 16 height 18
click at [1224, 175] on div "Select Reaction: Thumbs up" at bounding box center [1232, 167] width 16 height 16
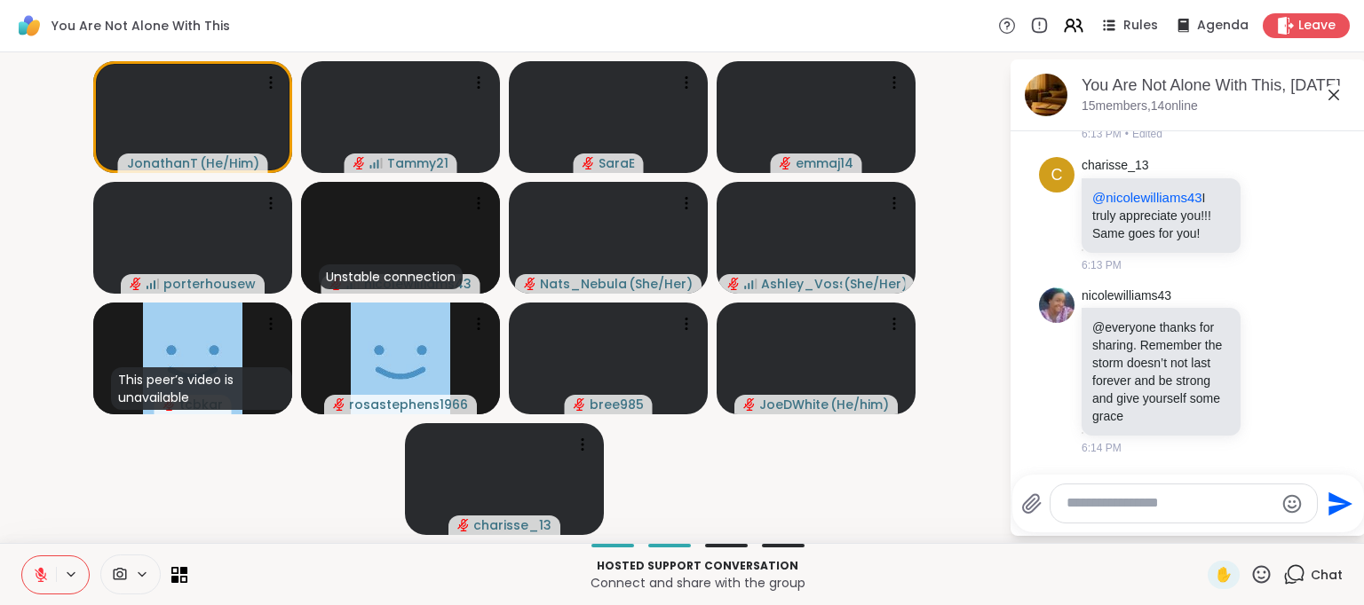
scroll to position [11962, 0]
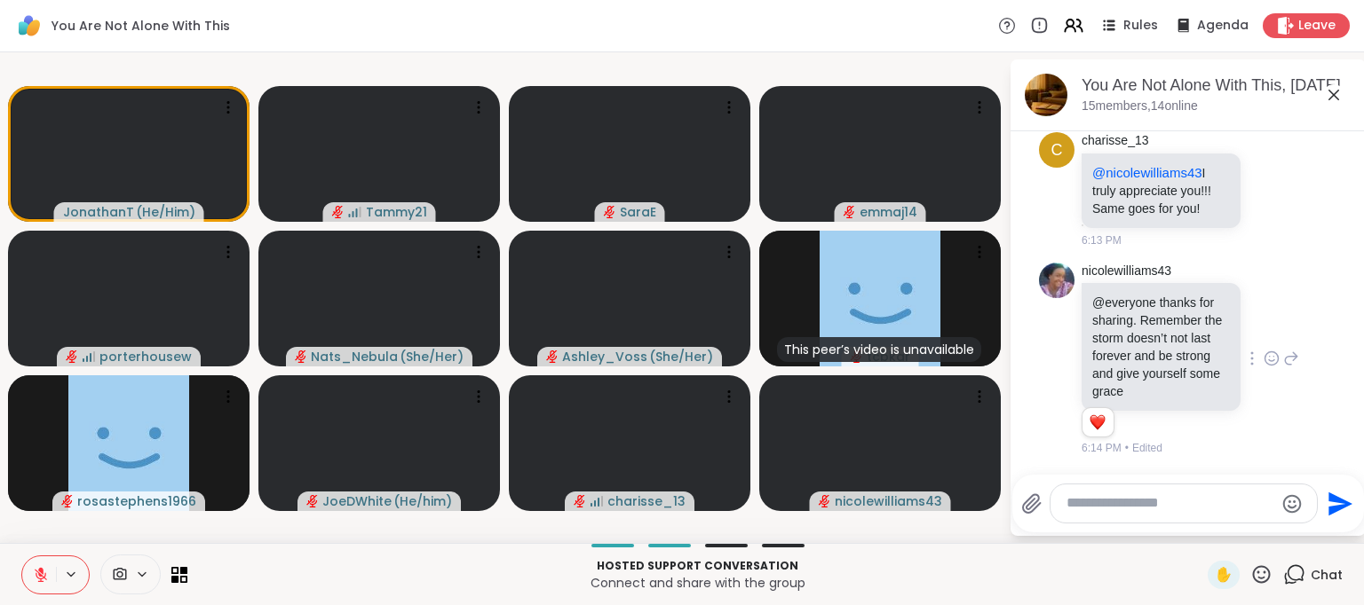
click at [1263, 352] on icon at bounding box center [1271, 359] width 16 height 18
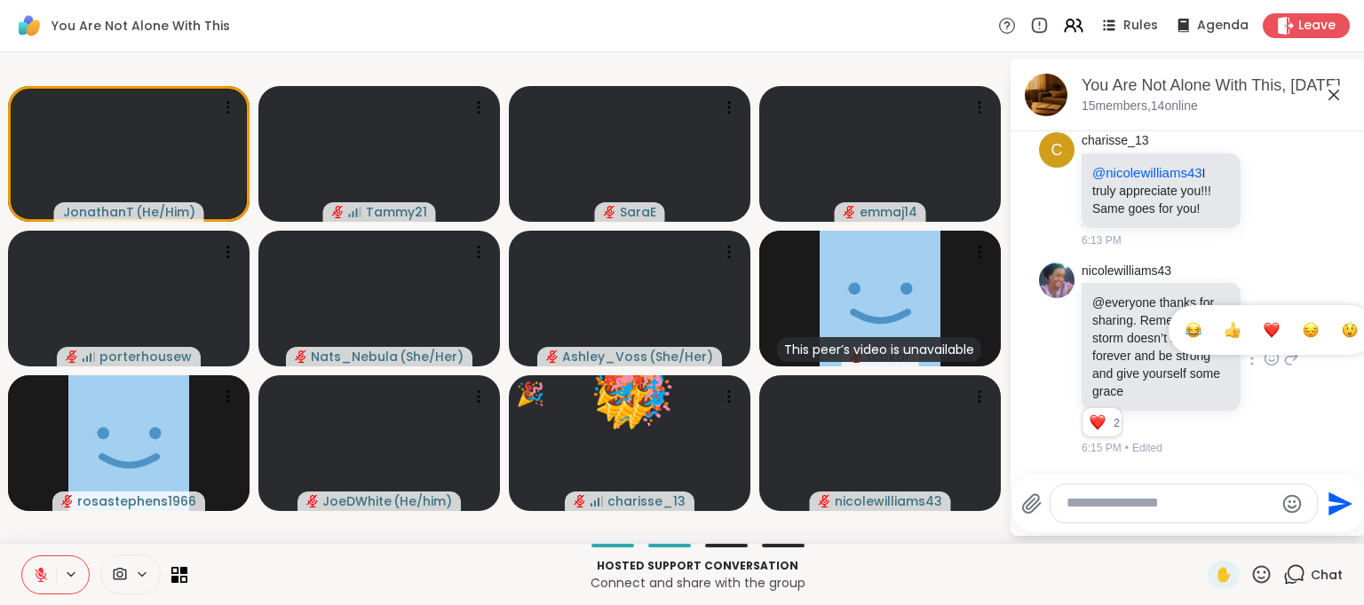
click at [1224, 325] on div "Select Reaction: Thumbs up" at bounding box center [1232, 330] width 16 height 16
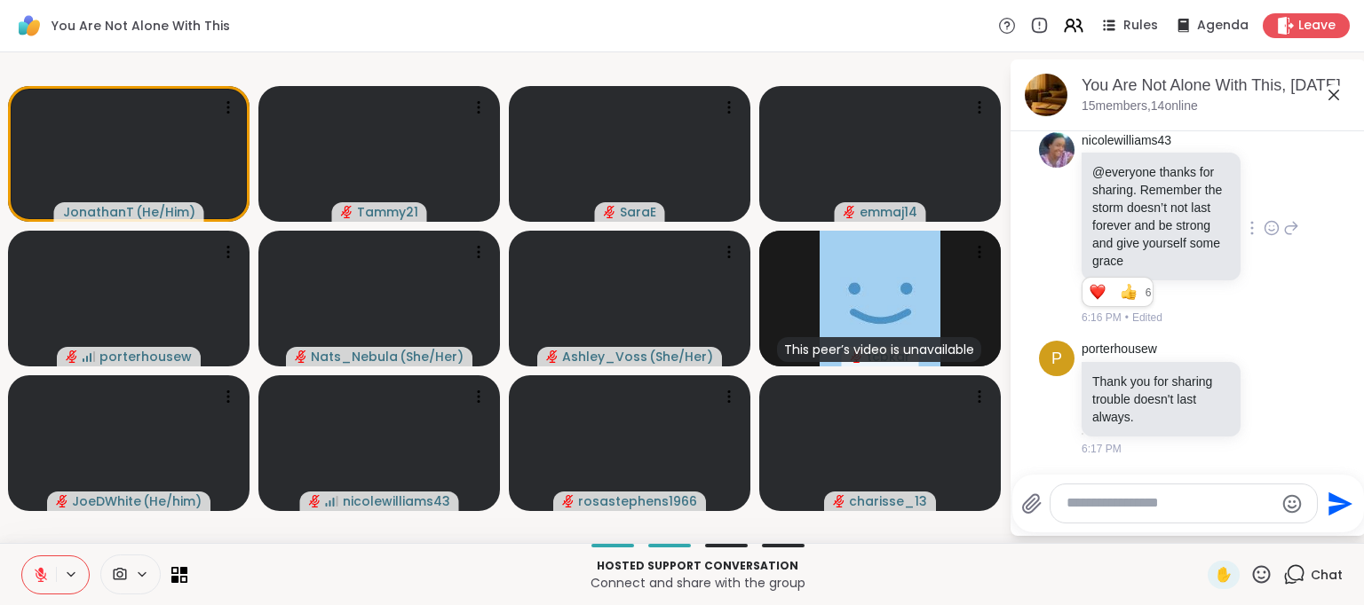
scroll to position [12204, 0]
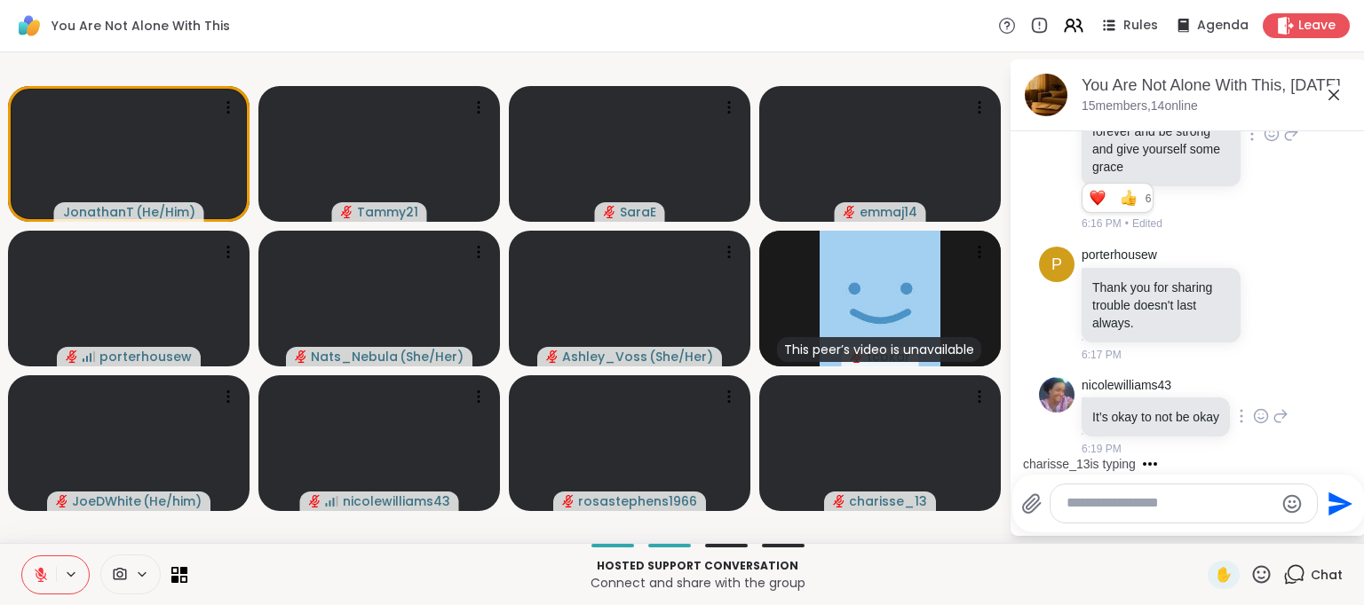
click at [1253, 407] on icon at bounding box center [1261, 416] width 16 height 18
click at [1223, 379] on button "Select Reaction: Thumbs up" at bounding box center [1222, 388] width 36 height 36
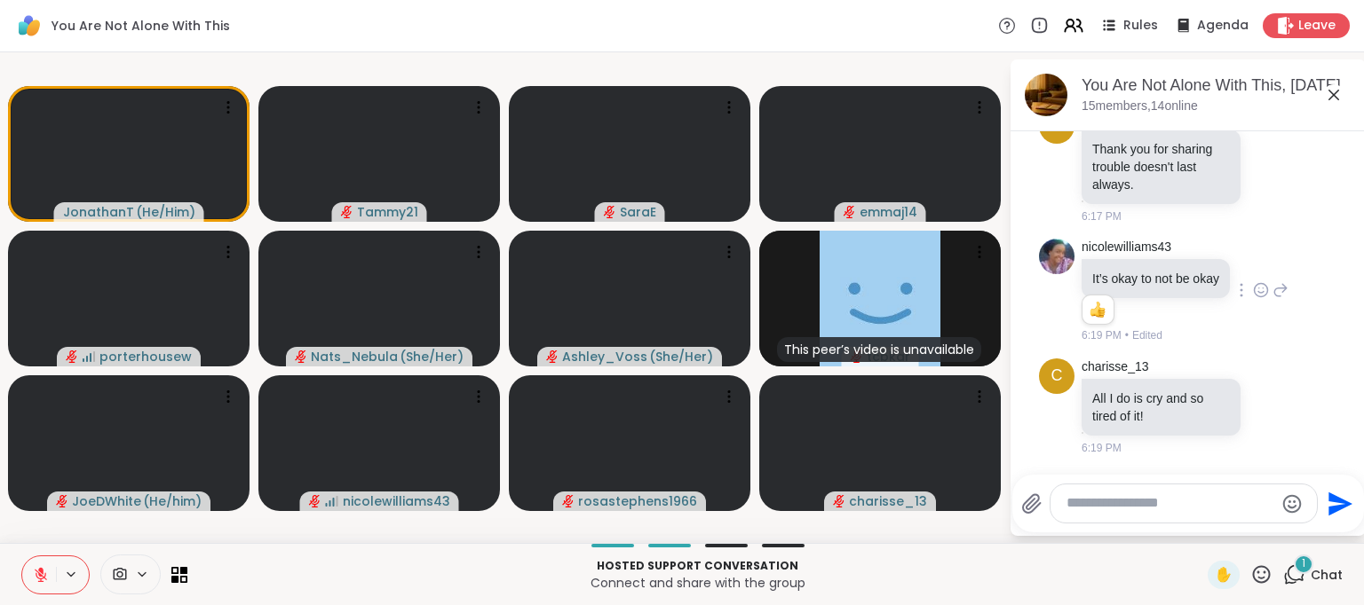
scroll to position [12341, 0]
click at [1263, 408] on icon at bounding box center [1271, 407] width 16 height 18
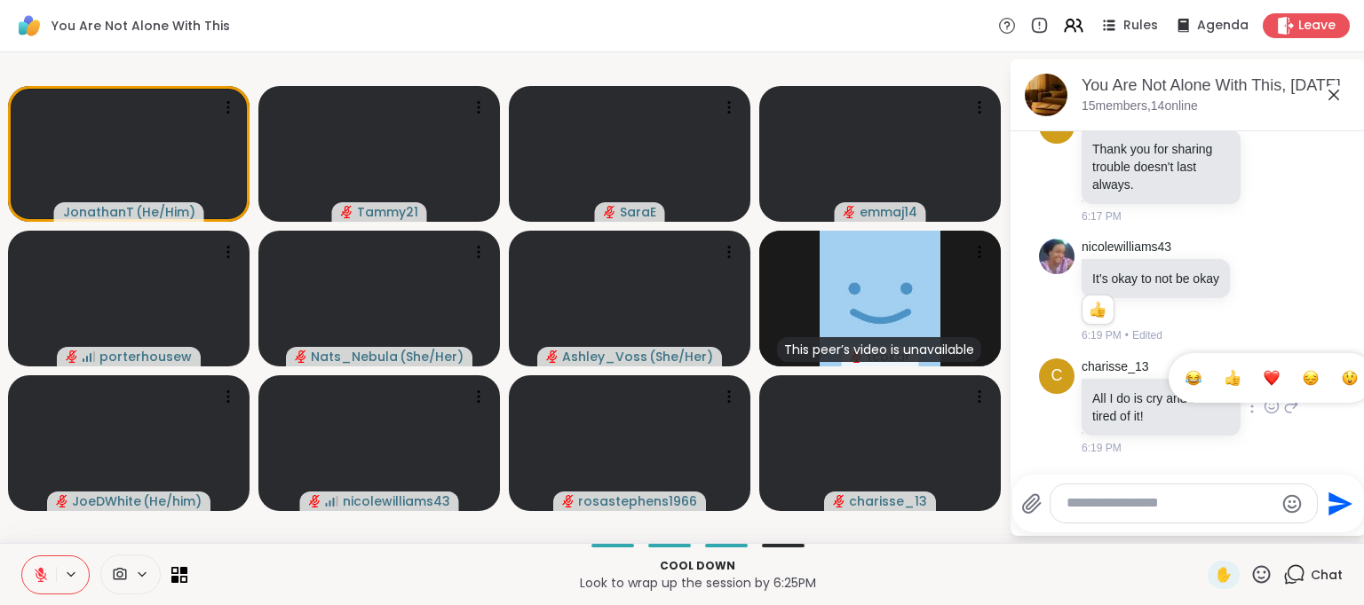
click at [1263, 382] on div "Select Reaction: Heart" at bounding box center [1271, 378] width 16 height 16
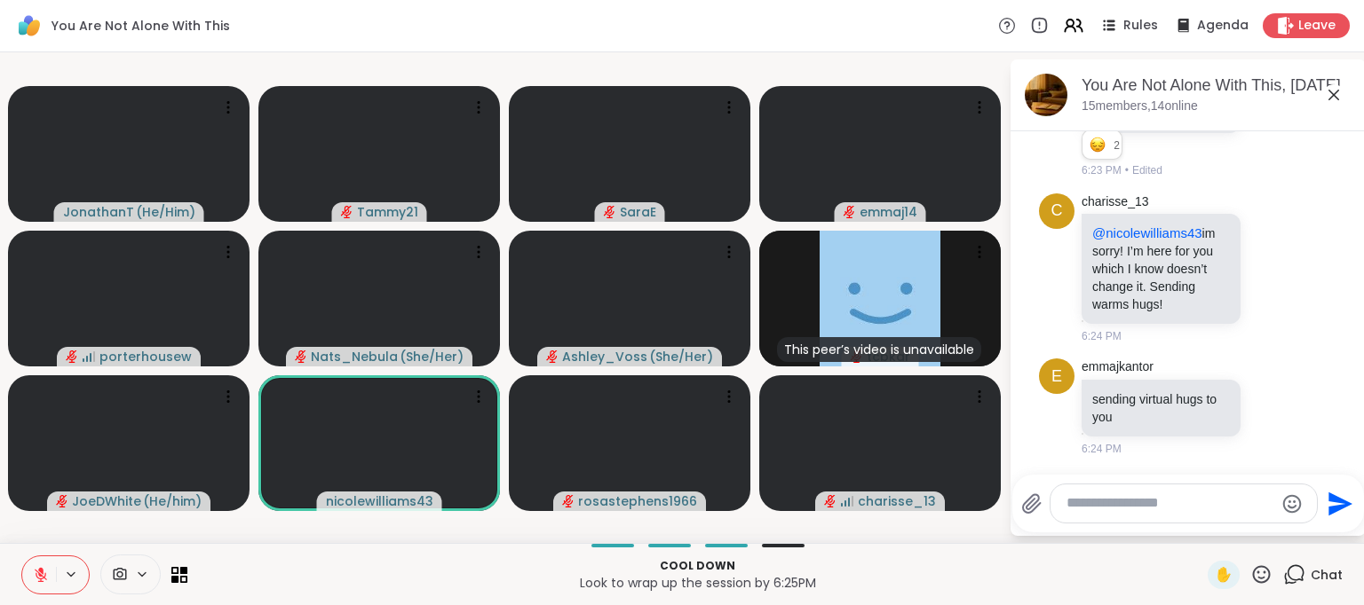
scroll to position [13140, 0]
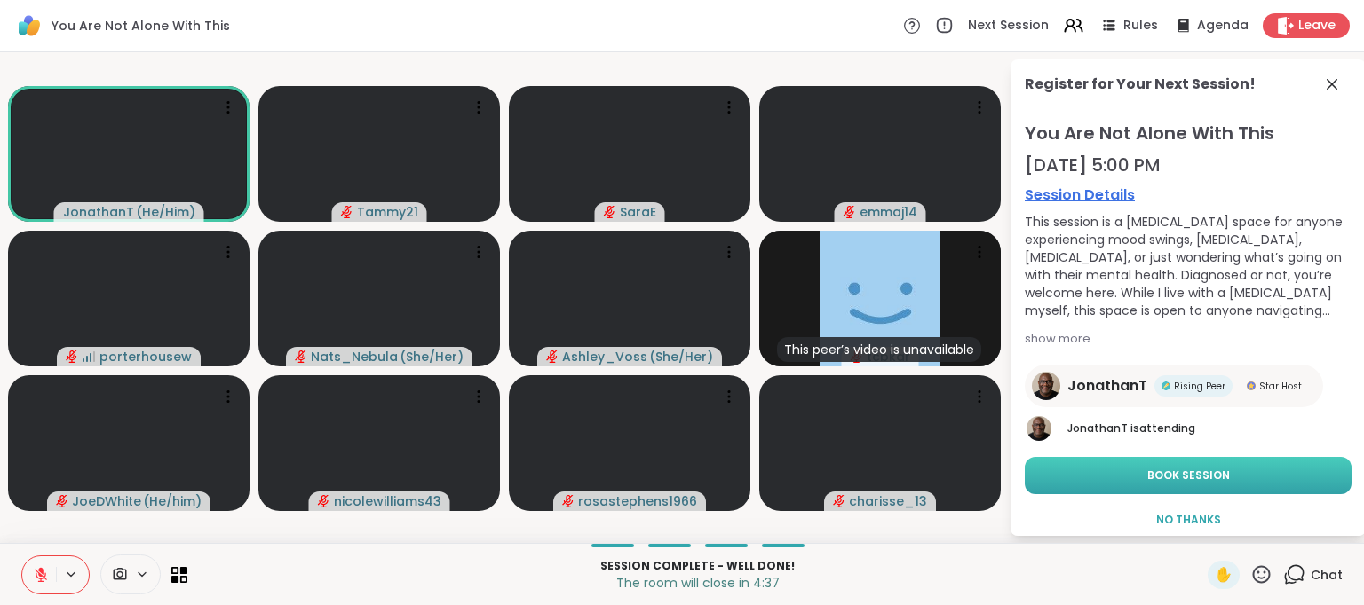
click at [1199, 471] on span "Book Session" at bounding box center [1188, 476] width 83 height 16
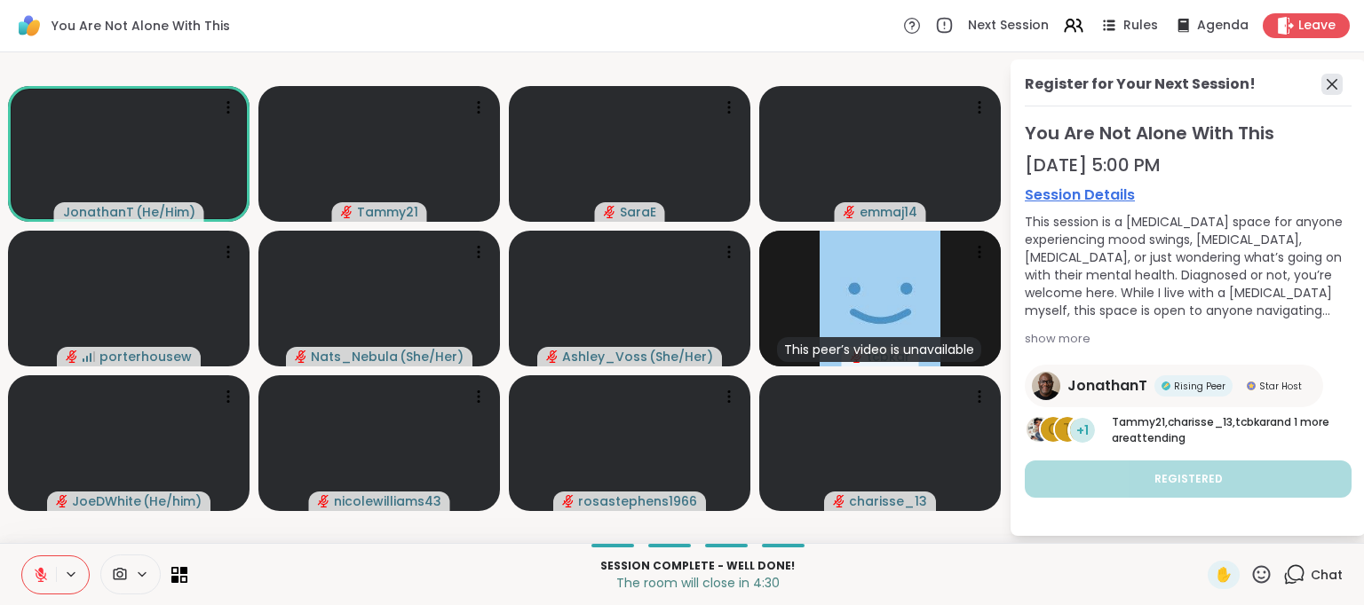
click at [1332, 79] on icon at bounding box center [1331, 84] width 21 height 21
